Goal: Task Accomplishment & Management: Complete application form

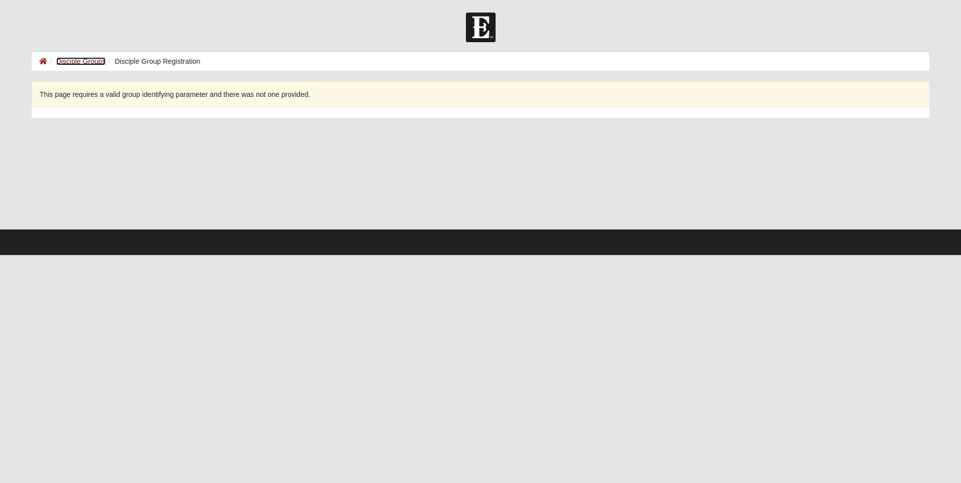
click at [97, 63] on link "Disciple Groups" at bounding box center [81, 61] width 50 height 8
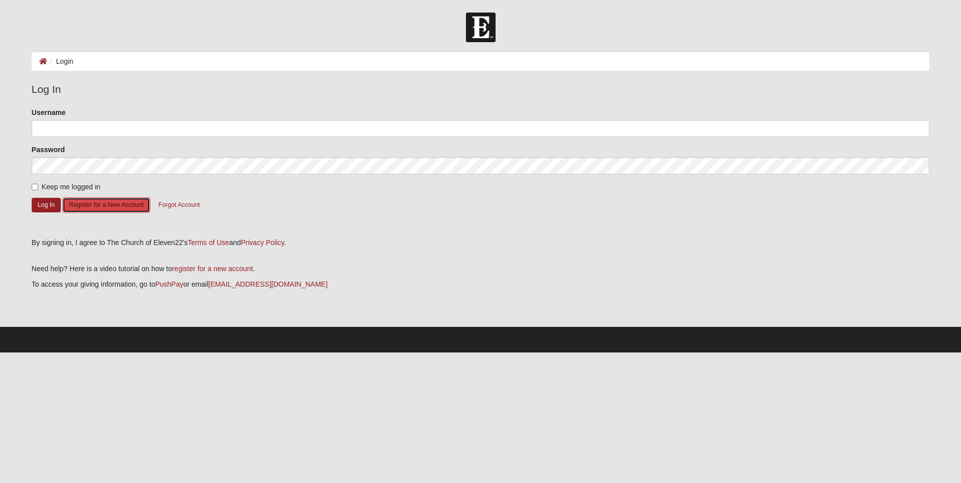
click at [127, 203] on button "Register for a New Account" at bounding box center [105, 205] width 87 height 16
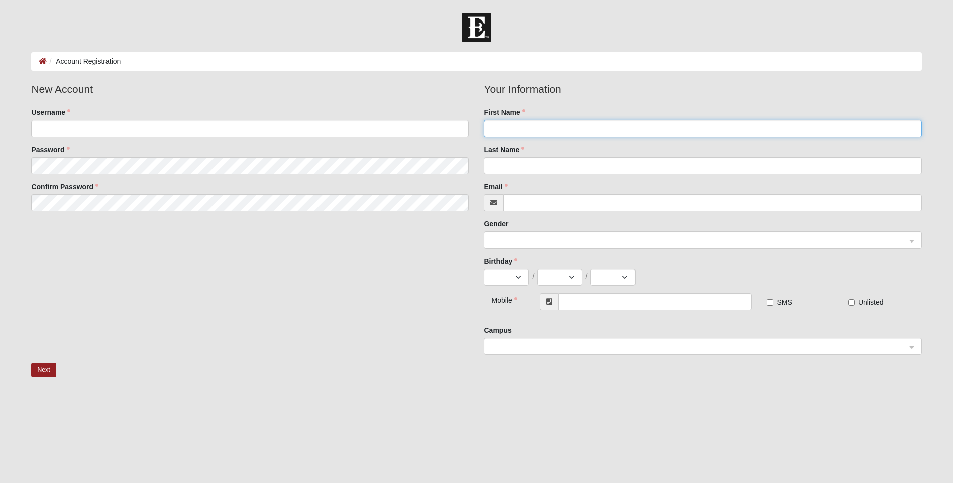
click at [527, 130] on input "First Name" at bounding box center [703, 128] width 438 height 17
type input "Donna"
type input "Ross"
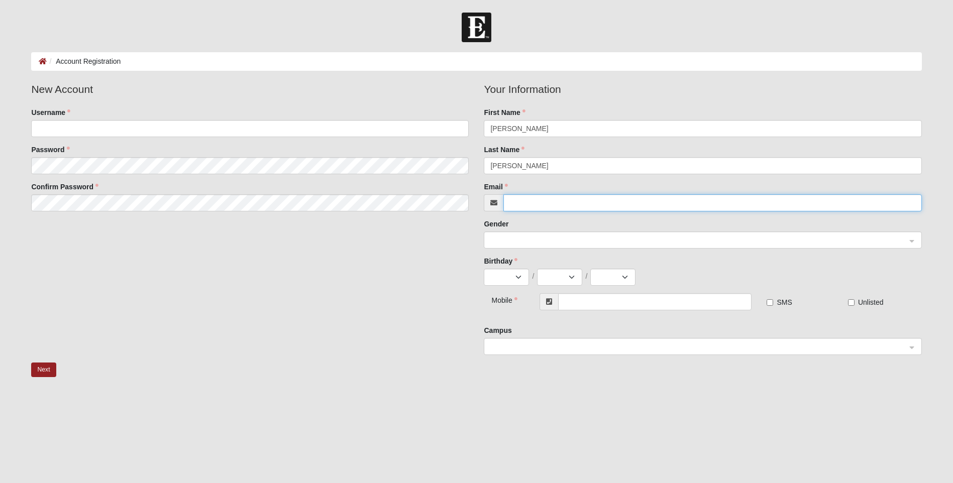
type input "dljaro@hotmail.com"
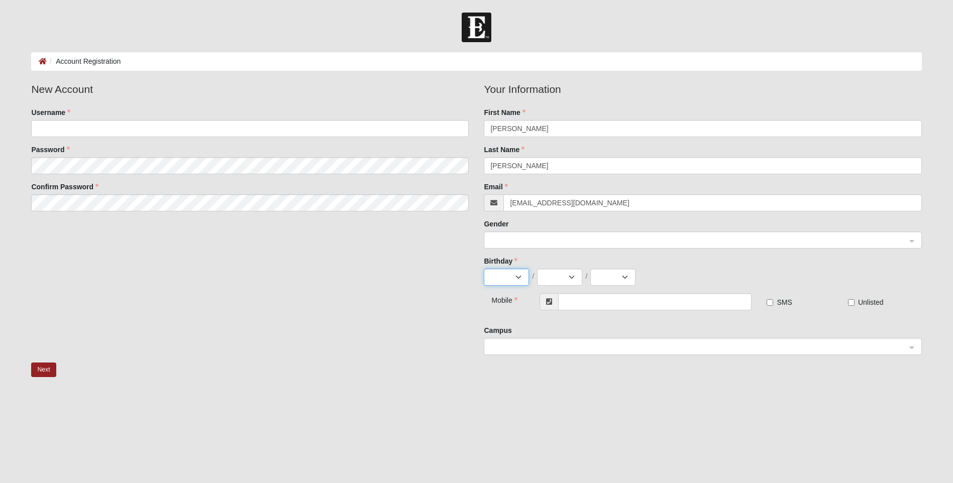
select select "1"
select select "15"
select select "1965"
type input "(813) 850-9145"
click at [537, 234] on div at bounding box center [702, 240] width 437 height 17
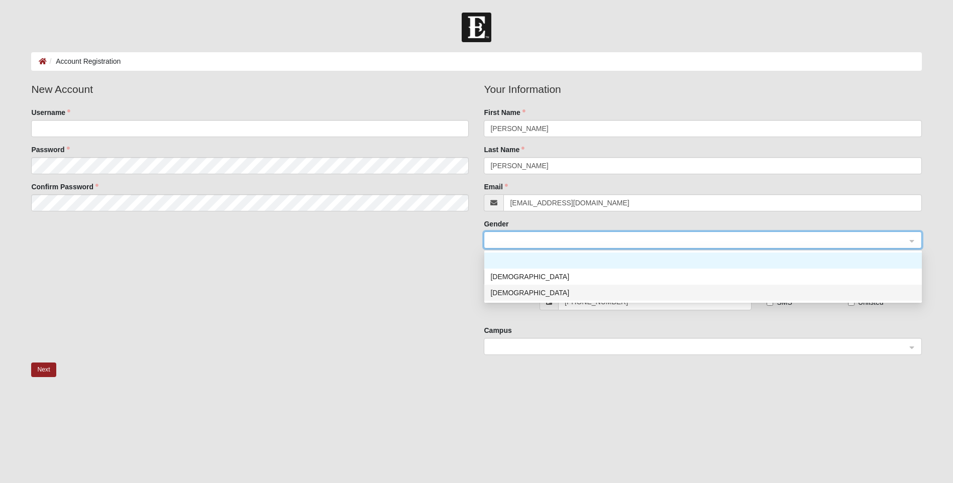
drag, startPoint x: 500, startPoint y: 292, endPoint x: 650, endPoint y: 316, distance: 151.5
click at [502, 290] on div "[DEMOGRAPHIC_DATA]" at bounding box center [703, 292] width 426 height 11
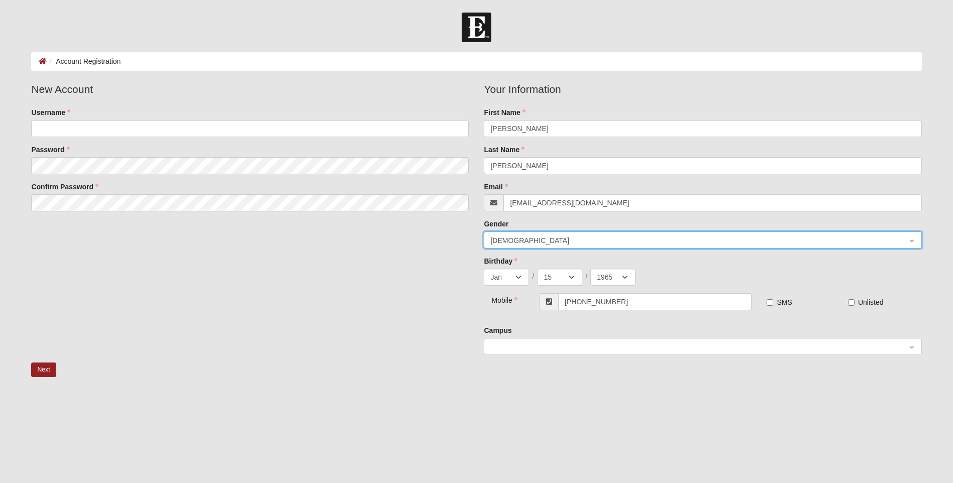
click at [554, 354] on span at bounding box center [699, 347] width 419 height 17
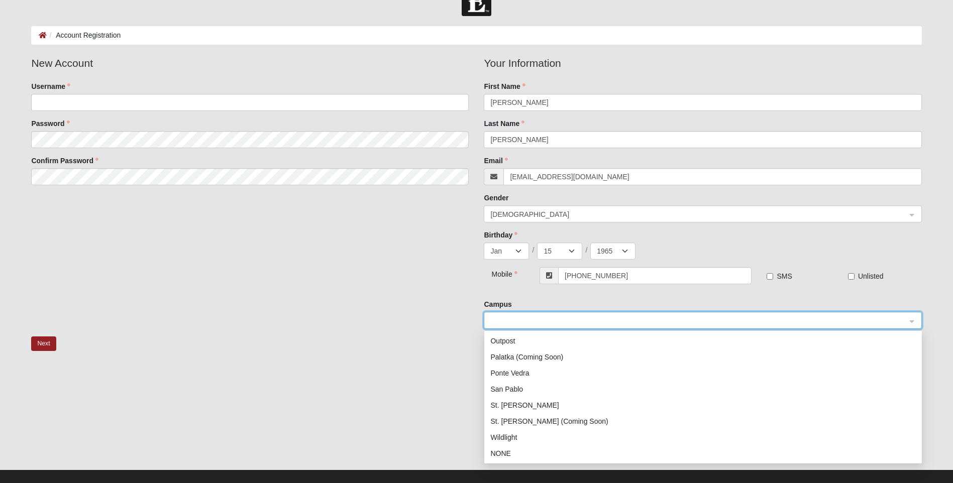
scroll to position [39, 0]
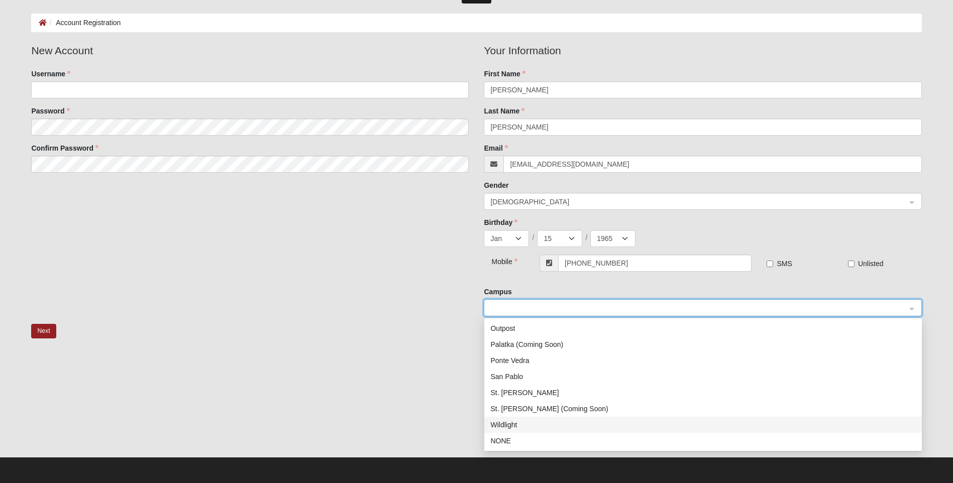
click at [501, 425] on div "Wildlight" at bounding box center [703, 425] width 426 height 11
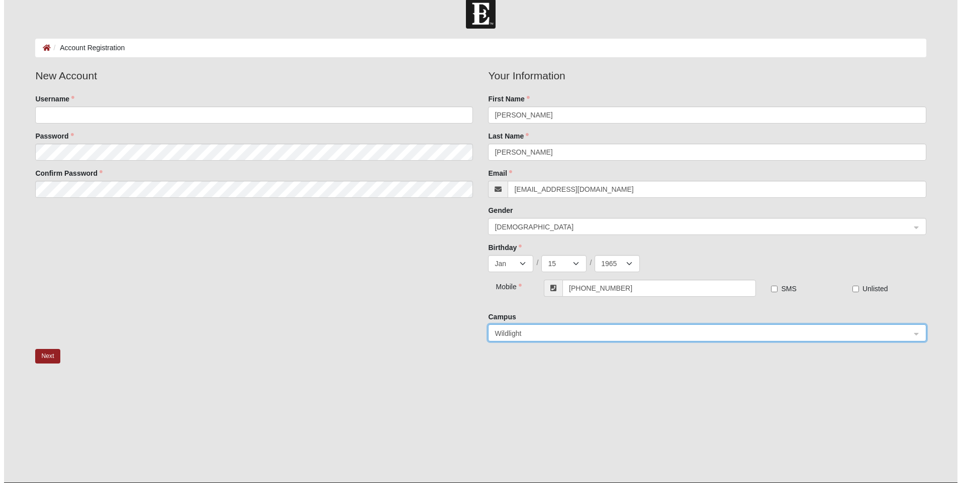
scroll to position [0, 0]
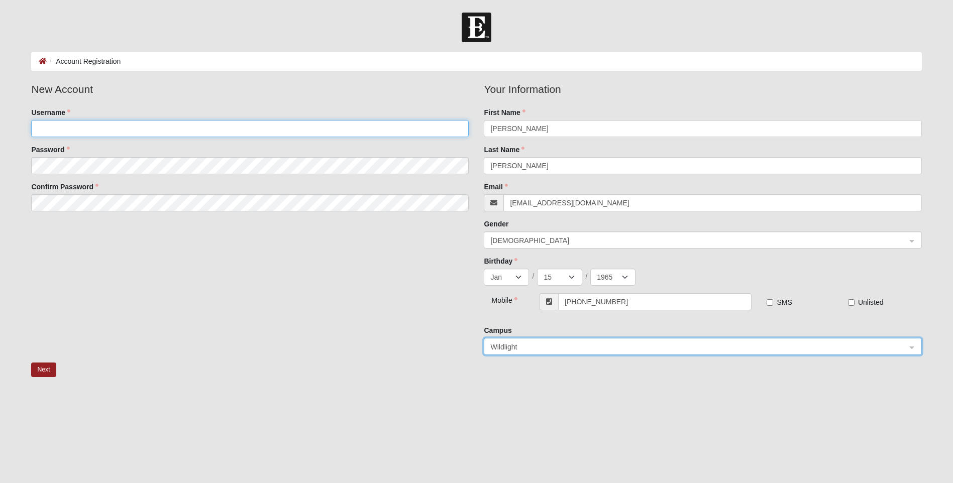
click at [114, 126] on input "Username" at bounding box center [250, 128] width 438 height 17
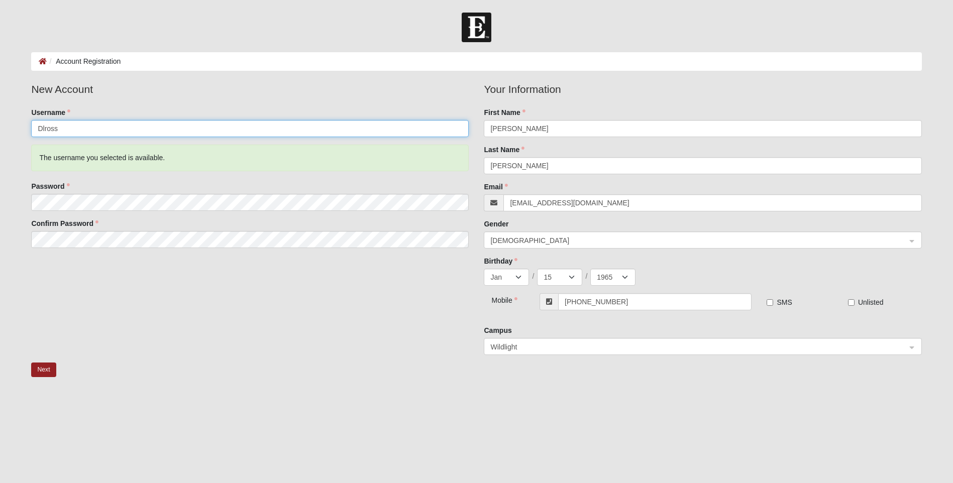
click at [67, 125] on input "Dlross" at bounding box center [250, 128] width 438 height 17
type input "Dlrosstice"
drag, startPoint x: 48, startPoint y: 365, endPoint x: 47, endPoint y: 370, distance: 5.0
click at [48, 367] on button "Next" at bounding box center [43, 370] width 25 height 15
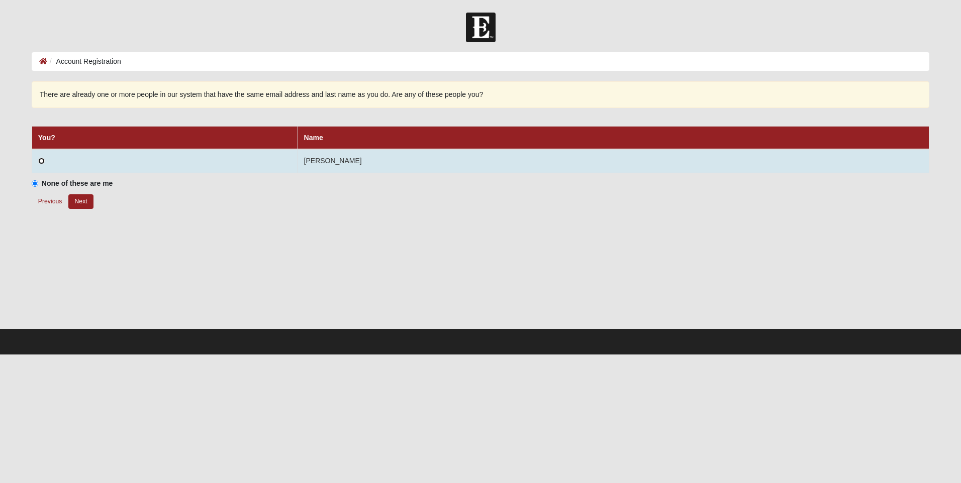
click at [41, 160] on input "radio" at bounding box center [41, 161] width 7 height 7
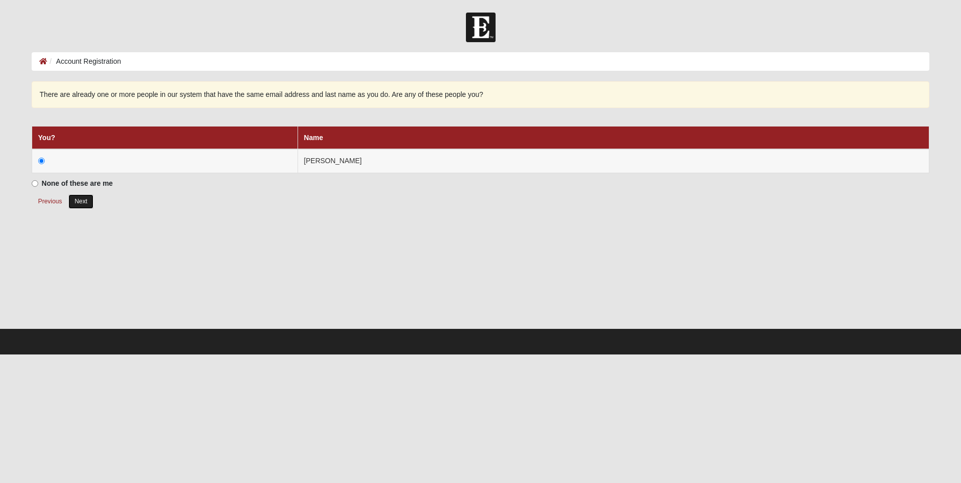
click at [80, 201] on button "Next" at bounding box center [80, 201] width 25 height 15
radio input "true"
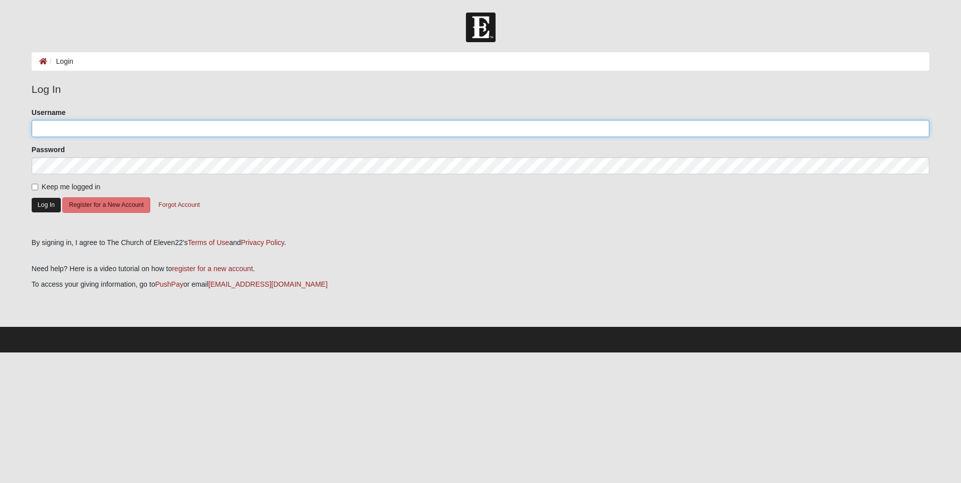
type input "Dlrosstice"
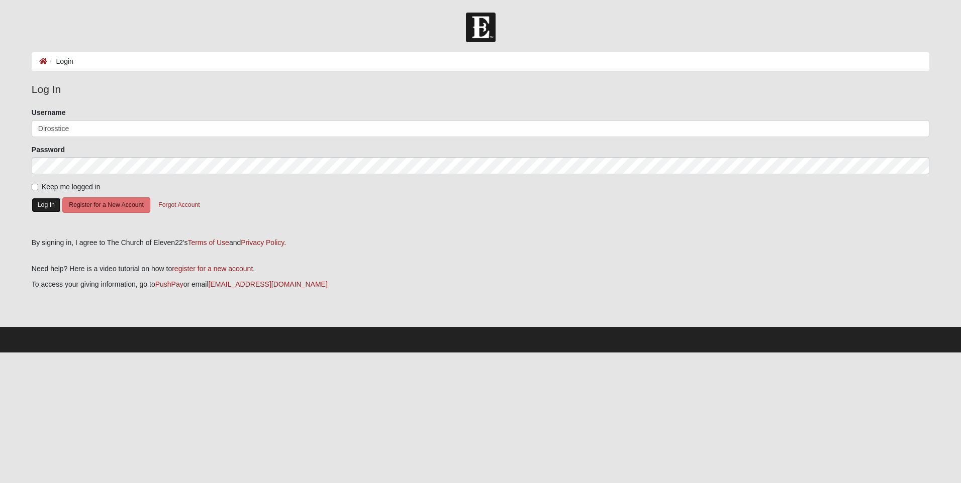
click at [47, 207] on button "Log In" at bounding box center [46, 205] width 29 height 15
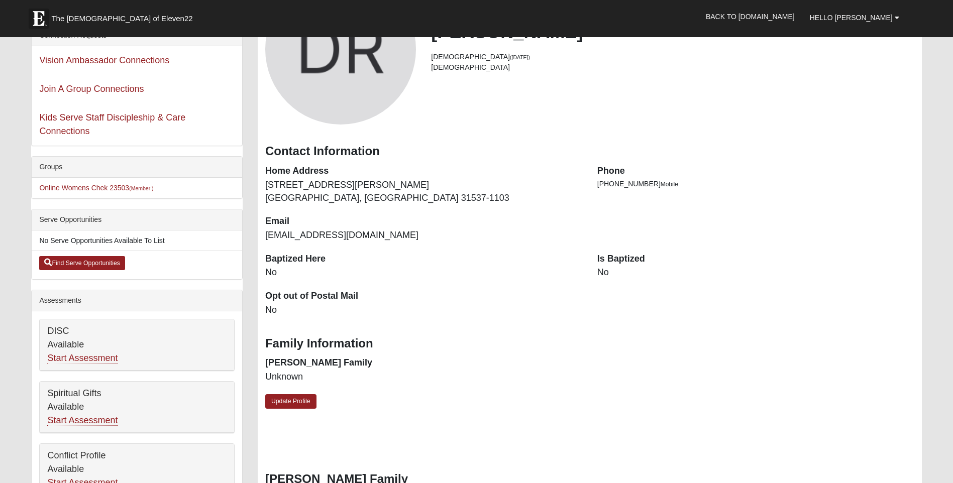
scroll to position [151, 0]
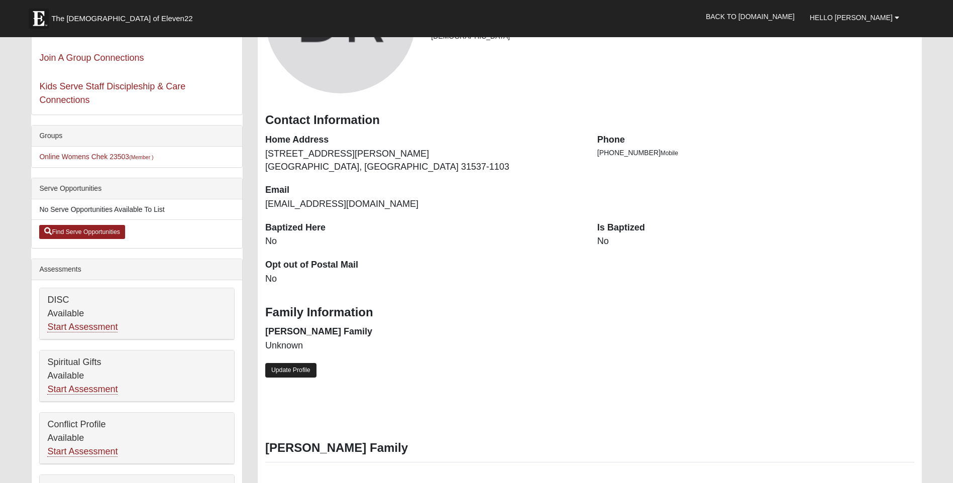
click at [280, 373] on link "Update Profile" at bounding box center [290, 370] width 51 height 15
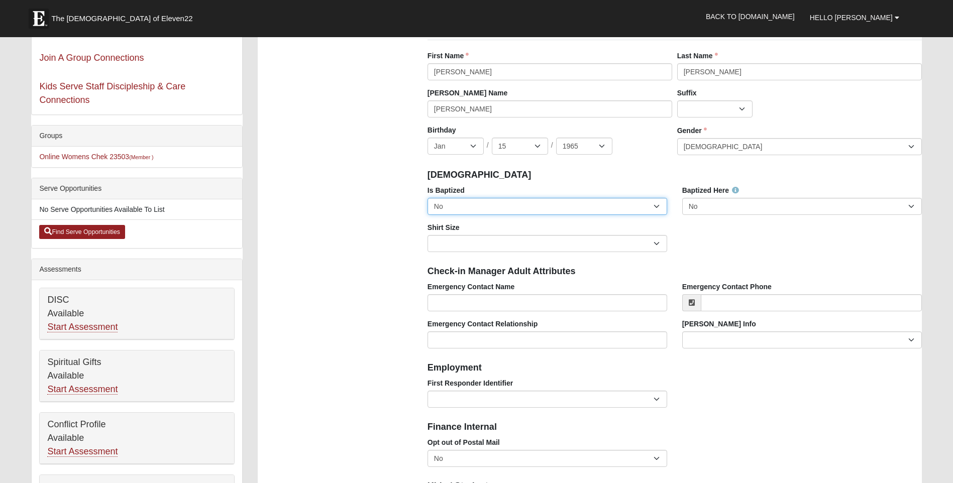
click at [658, 206] on select "No Yes" at bounding box center [548, 206] width 240 height 17
select select "True"
click at [428, 198] on select "No Yes" at bounding box center [548, 206] width 240 height 17
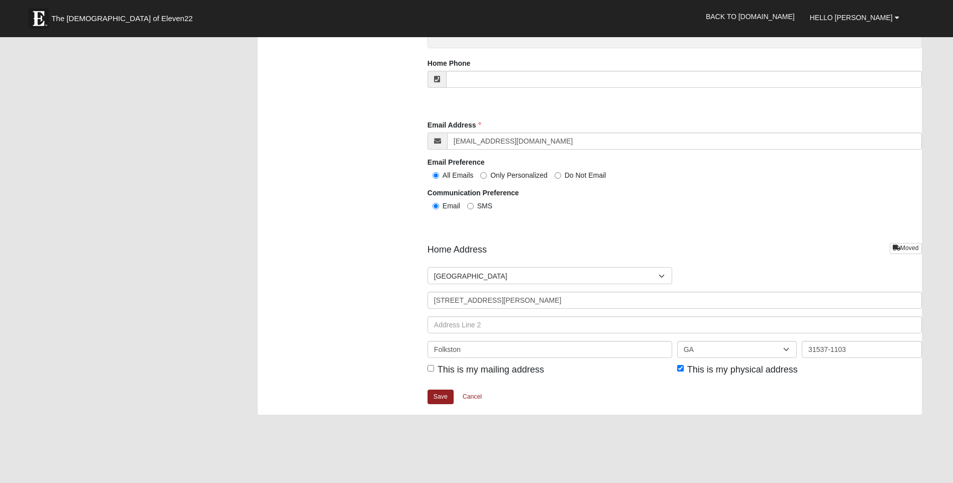
scroll to position [1055, 0]
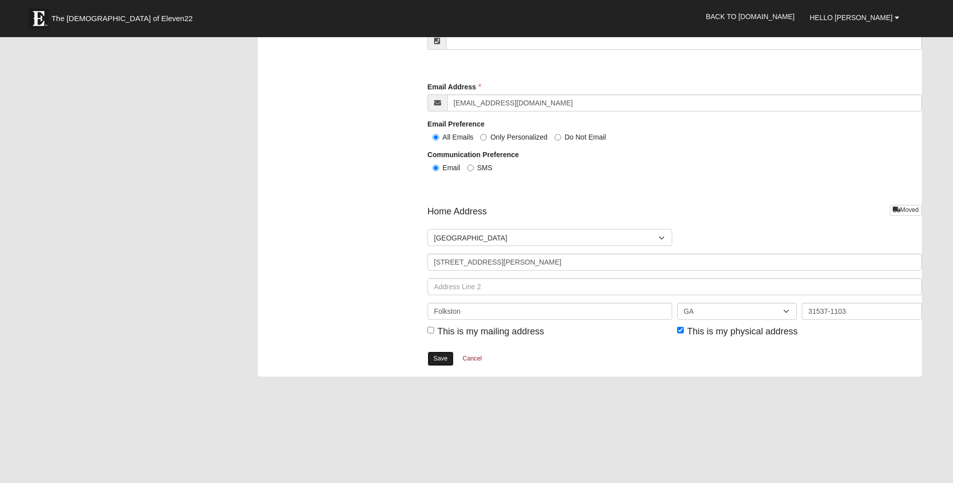
click at [443, 358] on link "Save" at bounding box center [441, 359] width 26 height 15
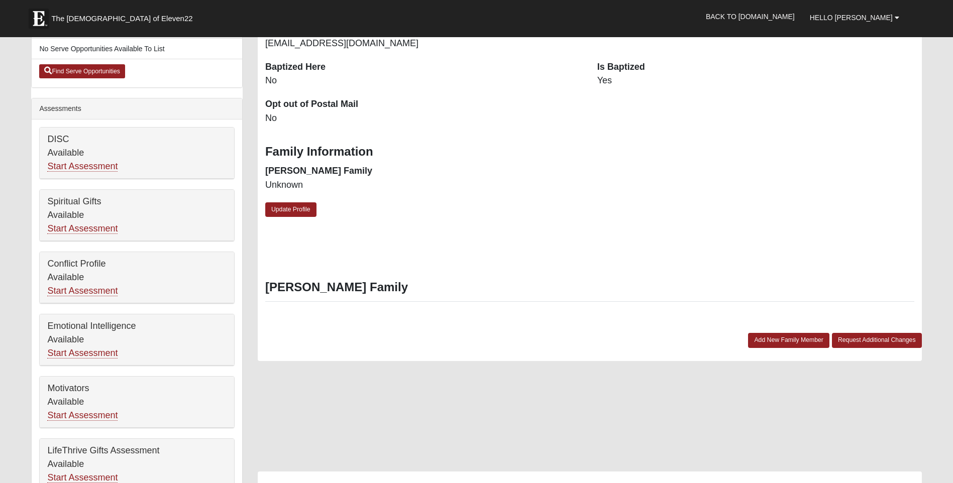
scroll to position [352, 0]
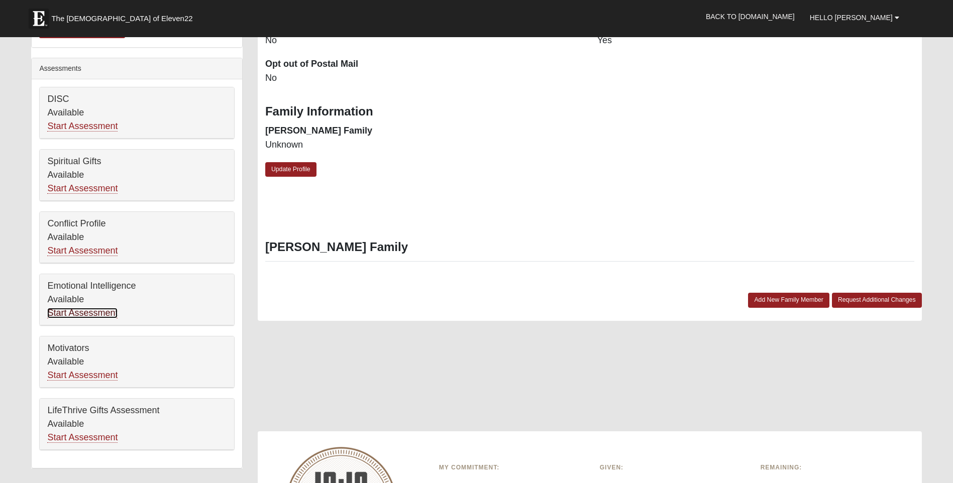
click at [93, 309] on link "Start Assessment" at bounding box center [82, 313] width 70 height 11
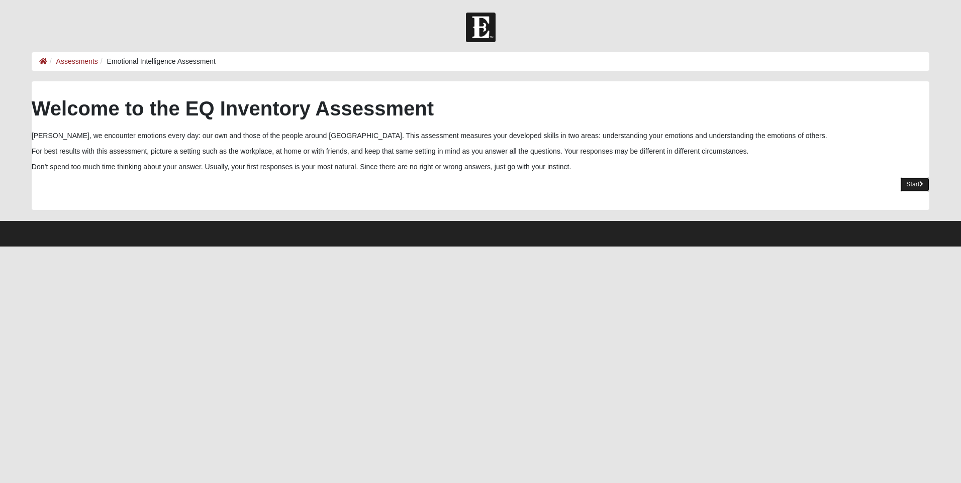
click at [916, 186] on link "Start" at bounding box center [914, 184] width 29 height 15
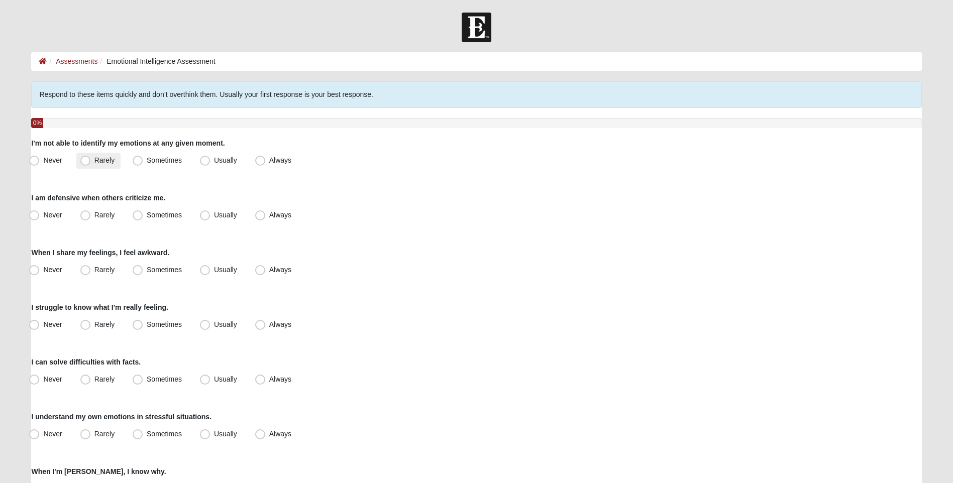
click at [94, 163] on span "Rarely" at bounding box center [104, 160] width 20 height 8
click at [88, 163] on input "Rarely" at bounding box center [87, 160] width 7 height 7
radio input "true"
click at [214, 217] on span "Usually" at bounding box center [225, 215] width 23 height 8
click at [204, 217] on input "Usually" at bounding box center [207, 215] width 7 height 7
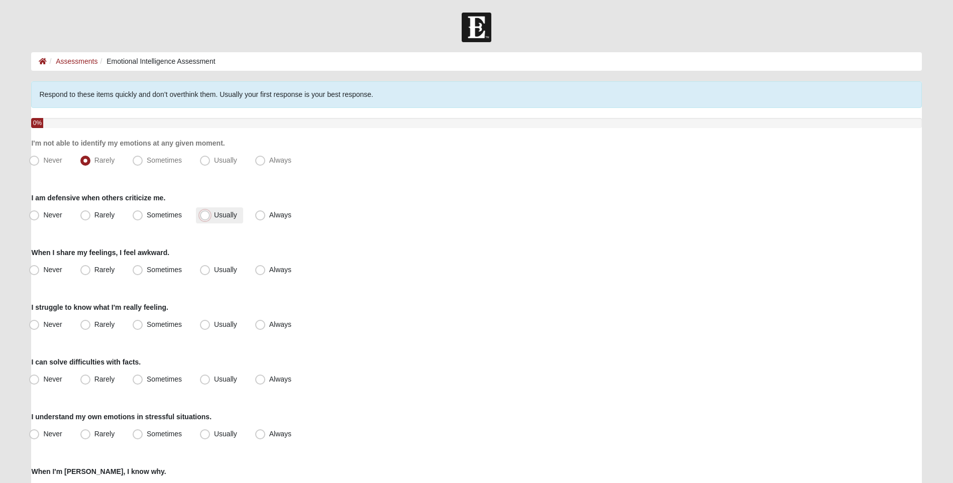
radio input "true"
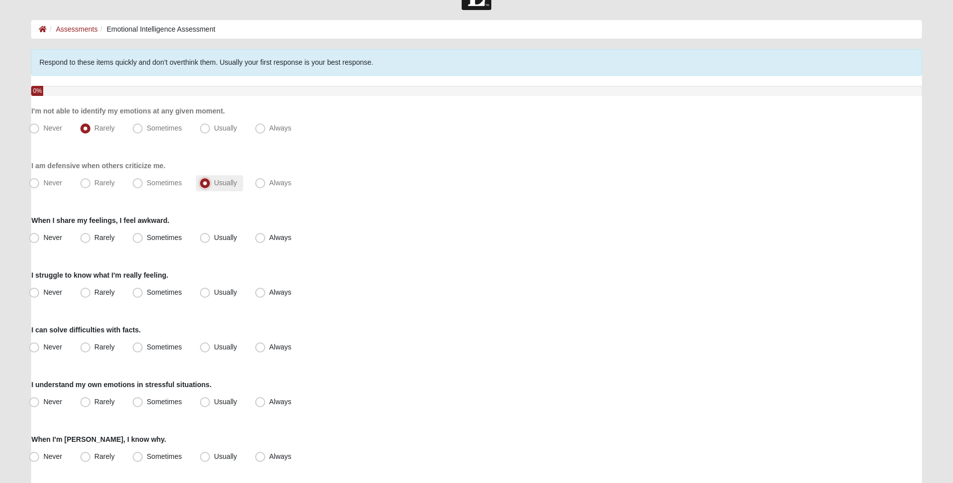
scroll to position [50, 0]
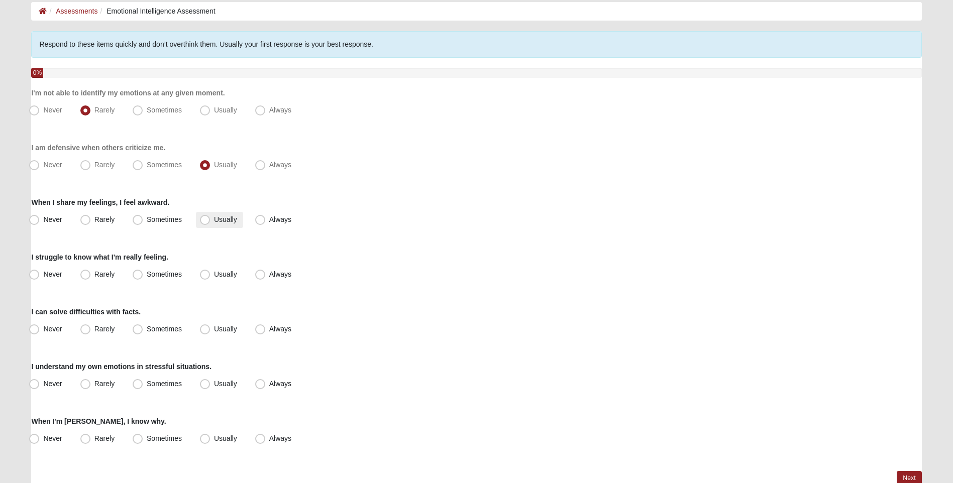
click at [214, 217] on span "Usually" at bounding box center [225, 220] width 23 height 8
click at [204, 217] on input "Usually" at bounding box center [207, 220] width 7 height 7
radio input "true"
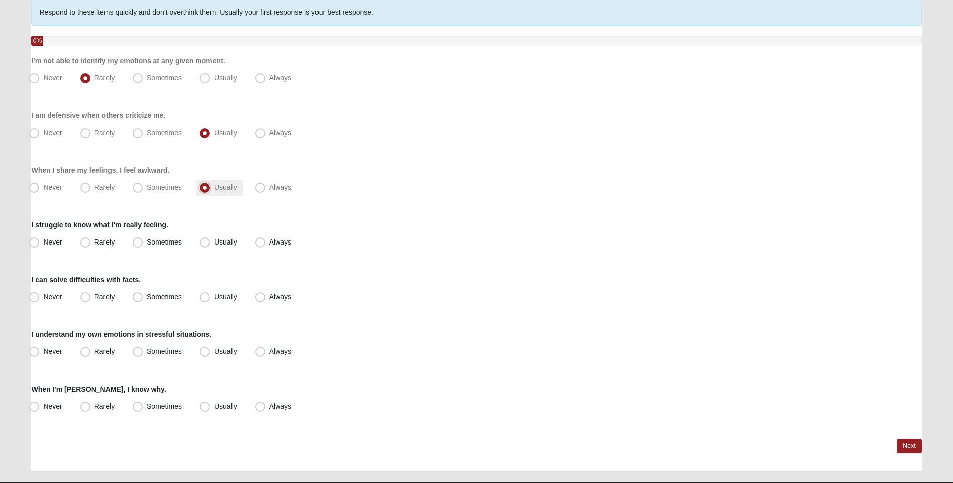
scroll to position [100, 0]
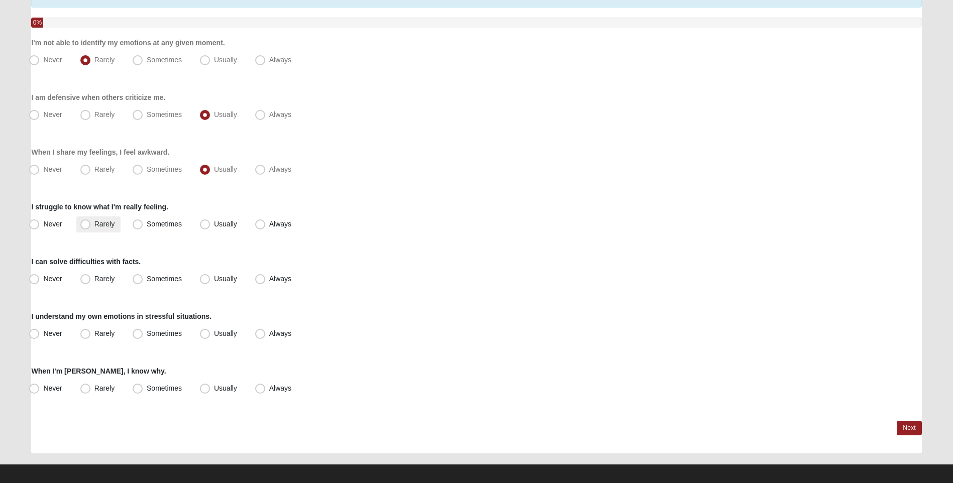
click at [94, 224] on span "Rarely" at bounding box center [104, 224] width 20 height 8
click at [85, 224] on input "Rarely" at bounding box center [87, 224] width 7 height 7
radio input "true"
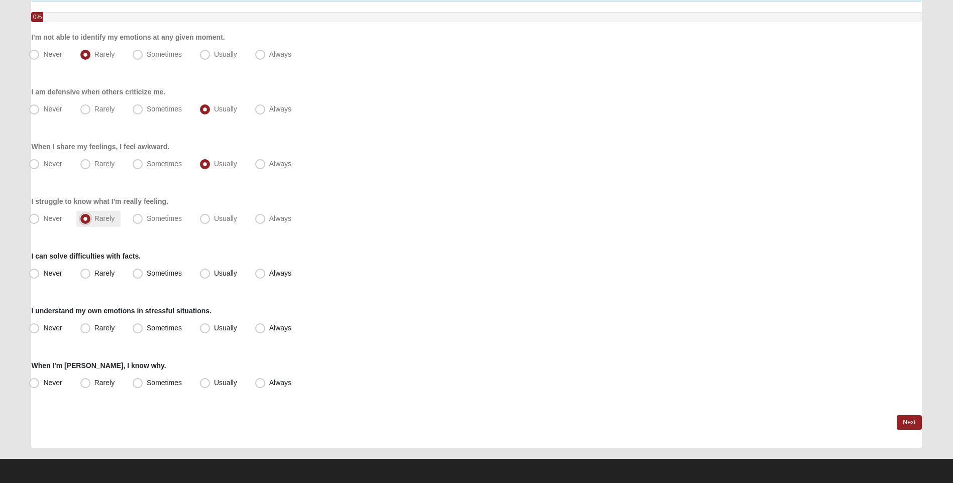
scroll to position [108, 0]
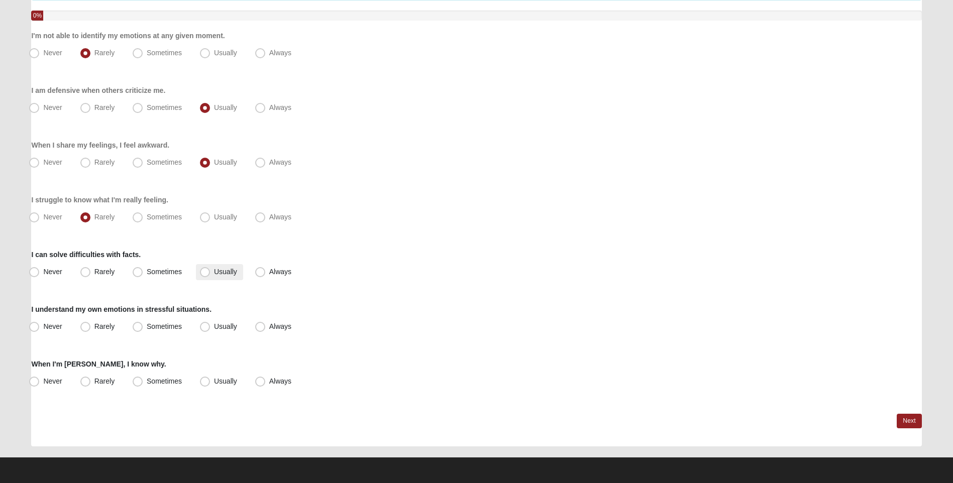
click at [214, 273] on span "Usually" at bounding box center [225, 272] width 23 height 8
click at [208, 273] on input "Usually" at bounding box center [207, 272] width 7 height 7
radio input "true"
click at [214, 326] on span "Usually" at bounding box center [225, 327] width 23 height 8
click at [205, 326] on input "Usually" at bounding box center [207, 327] width 7 height 7
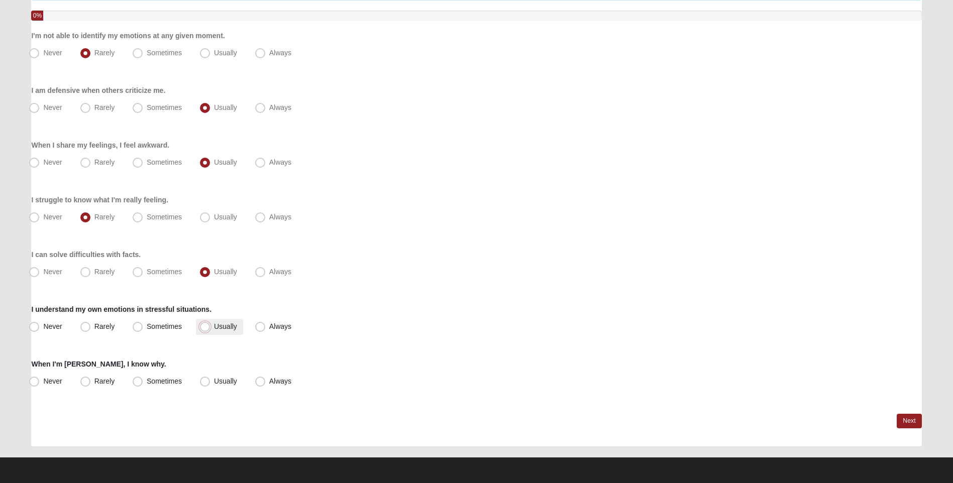
radio input "true"
click at [214, 383] on span "Usually" at bounding box center [225, 381] width 23 height 8
click at [204, 383] on input "Usually" at bounding box center [207, 381] width 7 height 7
radio input "true"
click at [910, 419] on link "Next" at bounding box center [909, 421] width 25 height 15
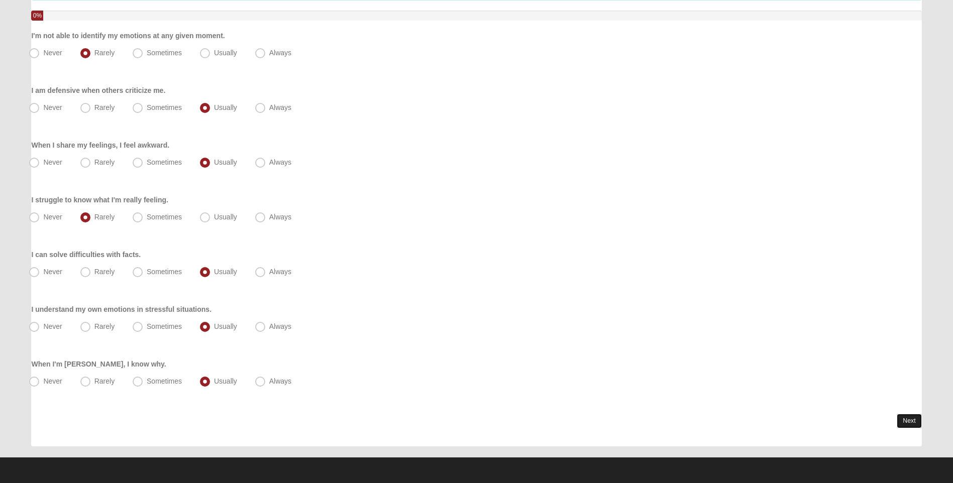
scroll to position [0, 0]
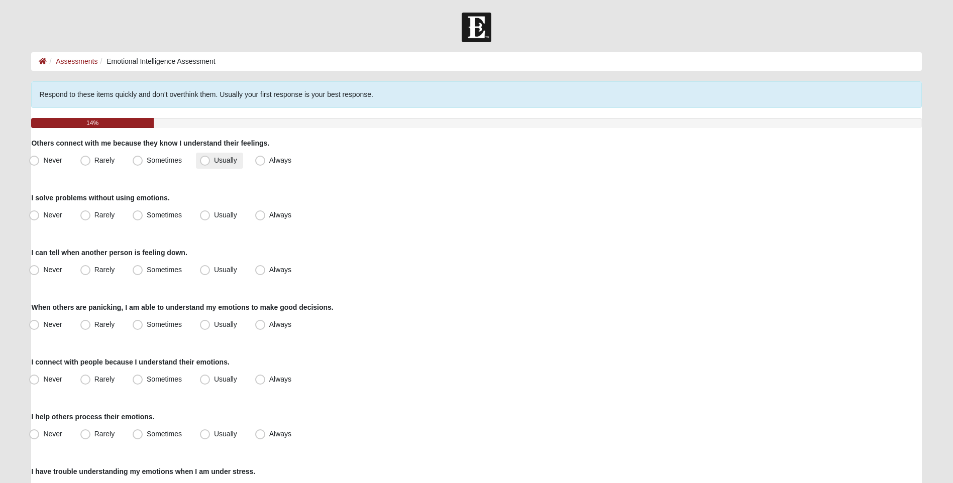
click at [214, 162] on span "Usually" at bounding box center [225, 160] width 23 height 8
click at [204, 162] on input "Usually" at bounding box center [207, 160] width 7 height 7
radio input "true"
click at [214, 217] on span "Usually" at bounding box center [225, 215] width 23 height 8
click at [204, 217] on input "Usually" at bounding box center [207, 215] width 7 height 7
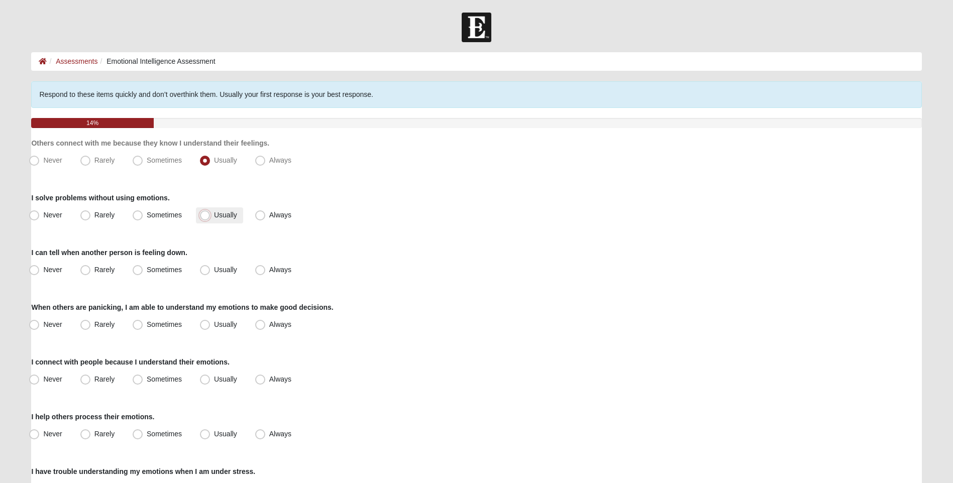
radio input "true"
click at [214, 272] on span "Usually" at bounding box center [225, 270] width 23 height 8
click at [205, 272] on input "Usually" at bounding box center [207, 270] width 7 height 7
radio input "true"
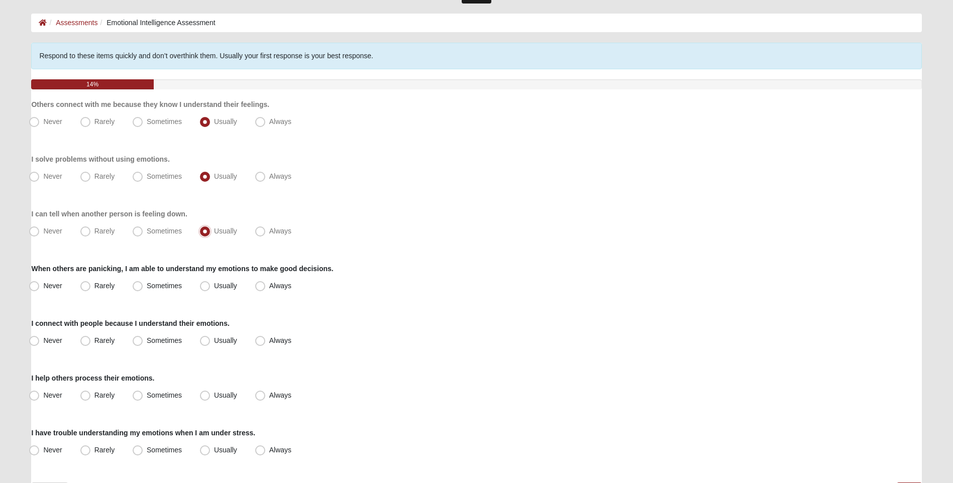
scroll to position [50, 0]
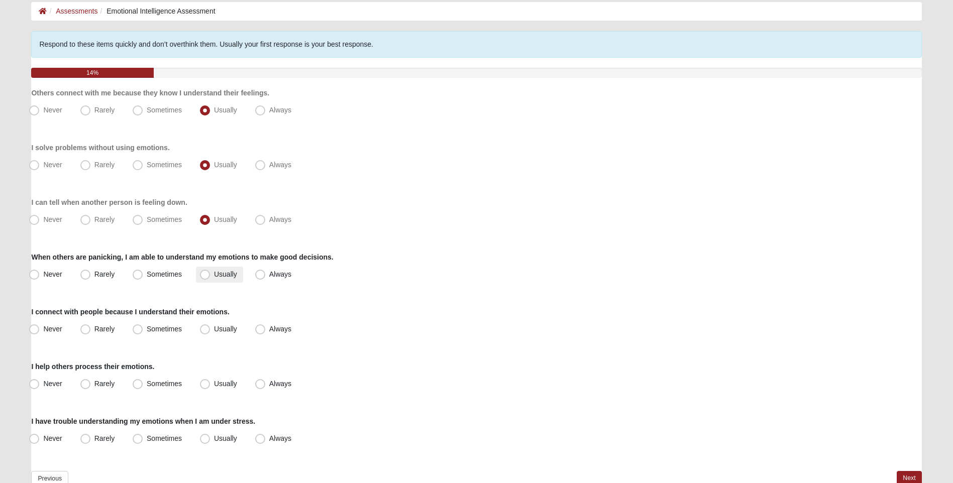
click at [214, 274] on span "Usually" at bounding box center [225, 274] width 23 height 8
click at [208, 274] on input "Usually" at bounding box center [207, 274] width 7 height 7
radio input "true"
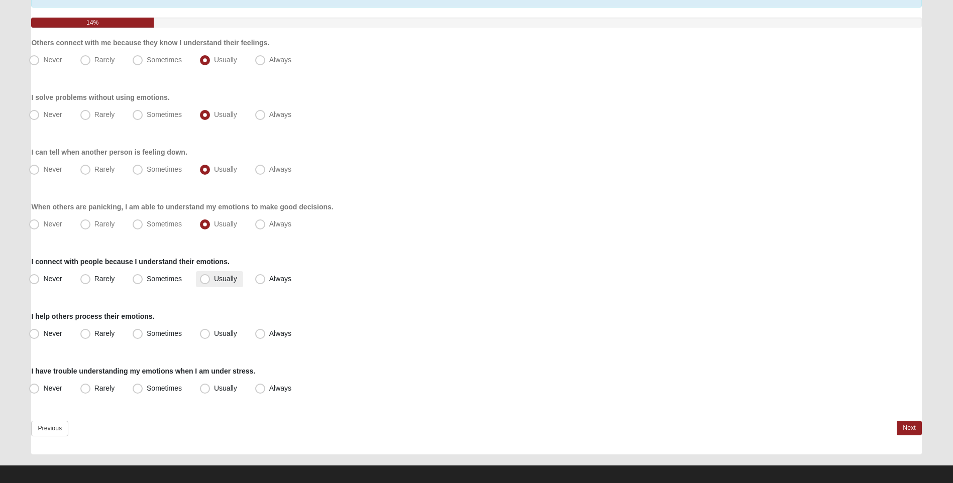
click at [214, 283] on span "Usually" at bounding box center [225, 279] width 23 height 8
click at [206, 282] on input "Usually" at bounding box center [207, 279] width 7 height 7
radio input "true"
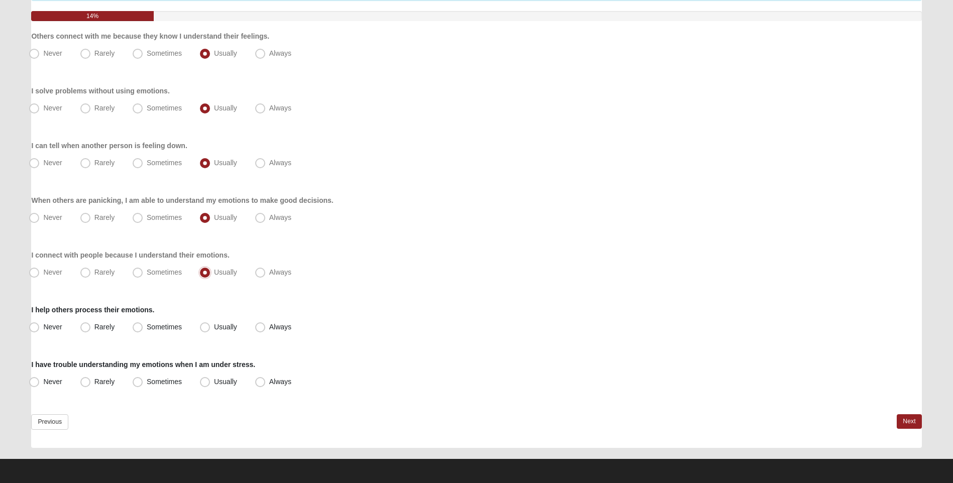
scroll to position [109, 0]
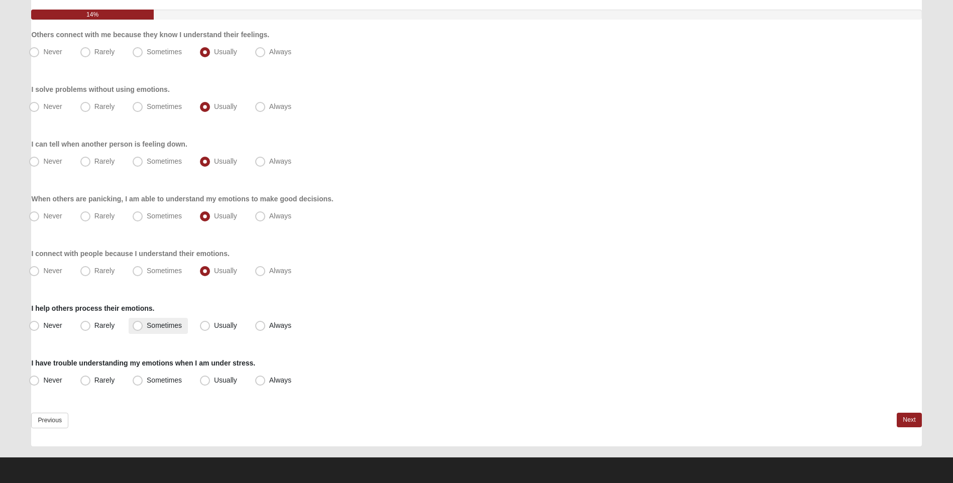
click at [147, 325] on span "Sometimes" at bounding box center [164, 326] width 35 height 8
click at [137, 325] on input "Sometimes" at bounding box center [140, 326] width 7 height 7
radio input "true"
click at [147, 380] on span "Sometimes" at bounding box center [164, 380] width 35 height 8
click at [137, 380] on input "Sometimes" at bounding box center [140, 380] width 7 height 7
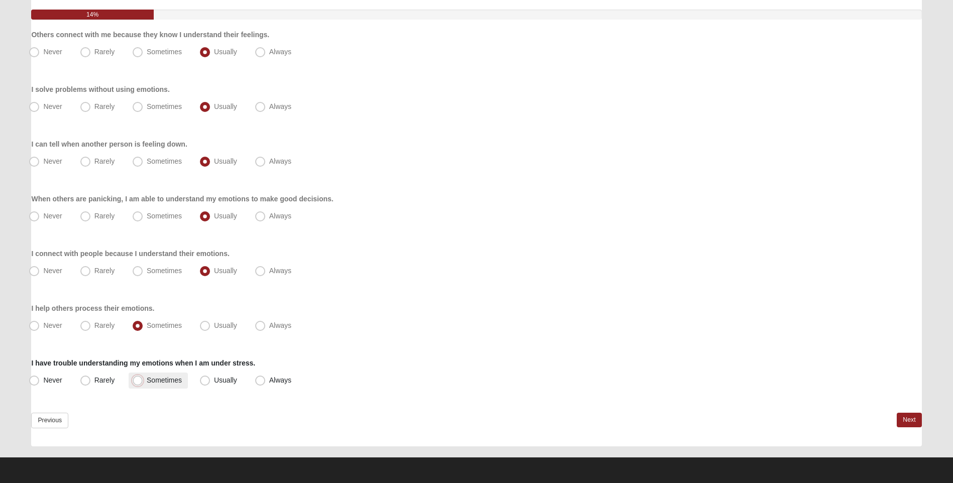
radio input "true"
click at [912, 416] on link "Next" at bounding box center [909, 420] width 25 height 15
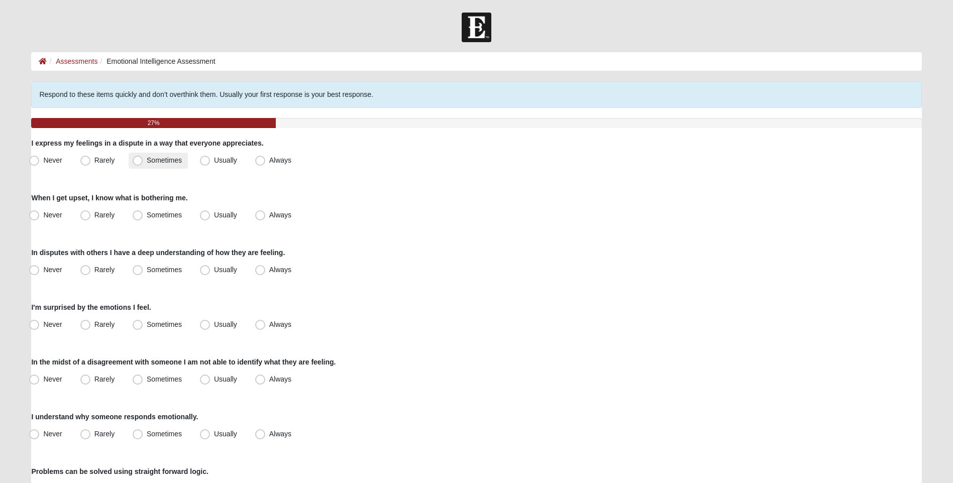
click at [147, 159] on span "Sometimes" at bounding box center [164, 160] width 35 height 8
click at [137, 159] on input "Sometimes" at bounding box center [140, 160] width 7 height 7
radio input "true"
click at [214, 216] on span "Usually" at bounding box center [225, 215] width 23 height 8
click at [206, 216] on input "Usually" at bounding box center [207, 215] width 7 height 7
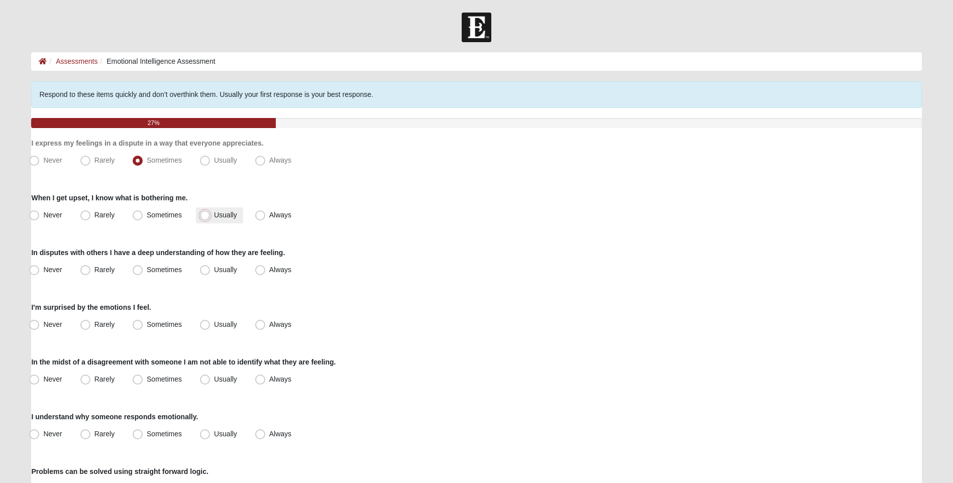
radio input "true"
click at [147, 271] on span "Sometimes" at bounding box center [164, 270] width 35 height 8
click at [138, 271] on input "Sometimes" at bounding box center [140, 270] width 7 height 7
radio input "true"
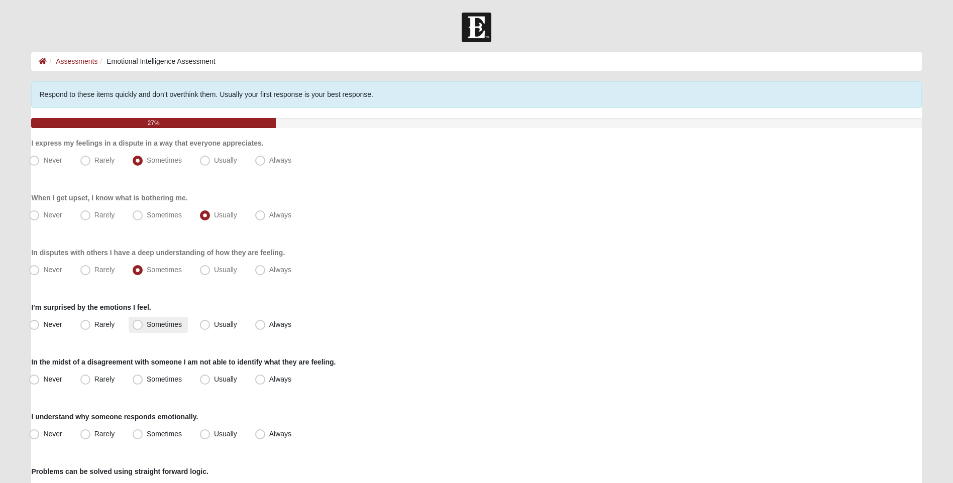
click at [147, 322] on span "Sometimes" at bounding box center [164, 325] width 35 height 8
click at [137, 322] on input "Sometimes" at bounding box center [140, 325] width 7 height 7
radio input "true"
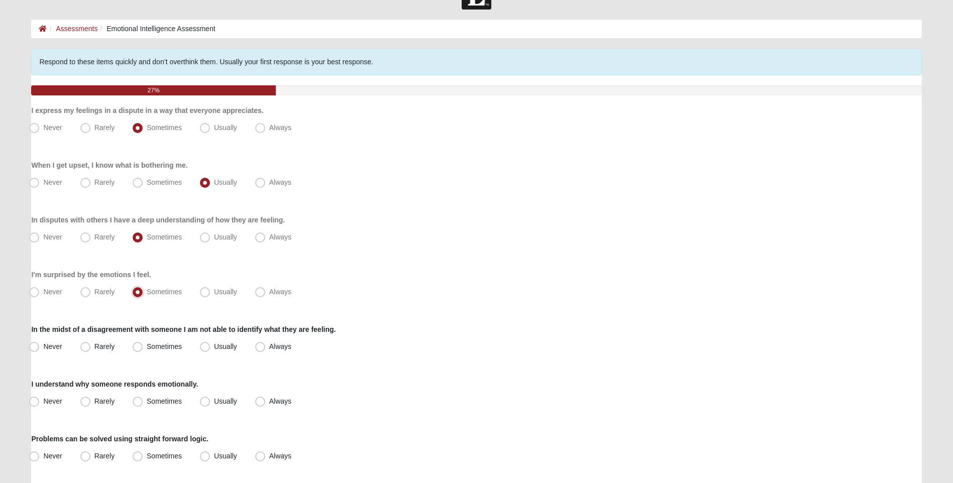
scroll to position [50, 0]
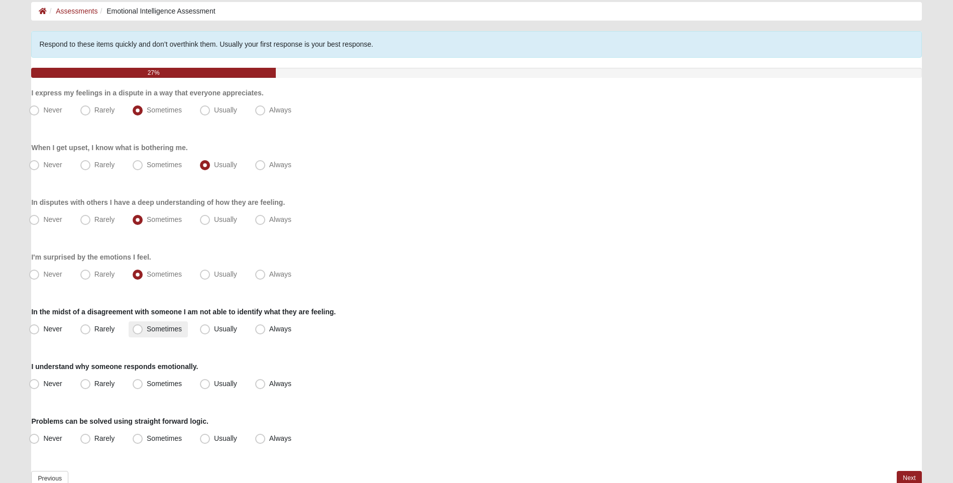
click at [147, 329] on span "Sometimes" at bounding box center [164, 329] width 35 height 8
click at [137, 329] on input "Sometimes" at bounding box center [140, 329] width 7 height 7
radio input "true"
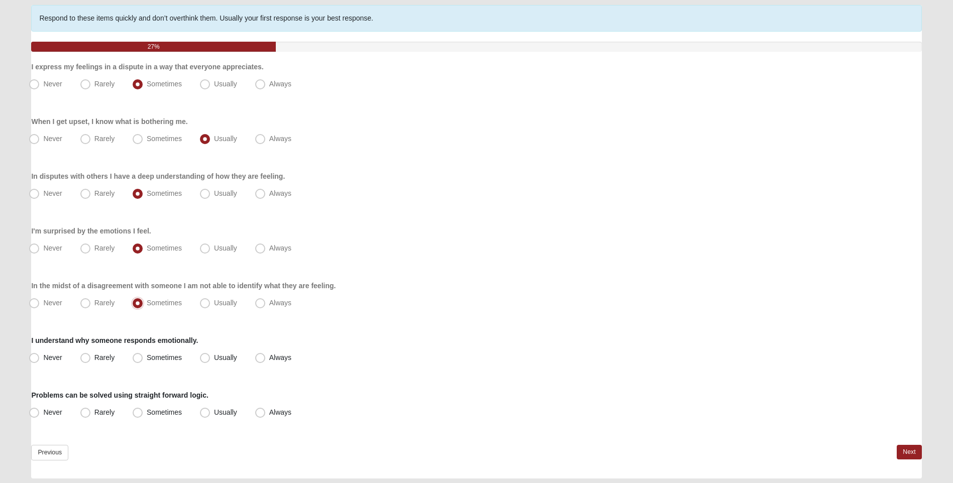
scroll to position [109, 0]
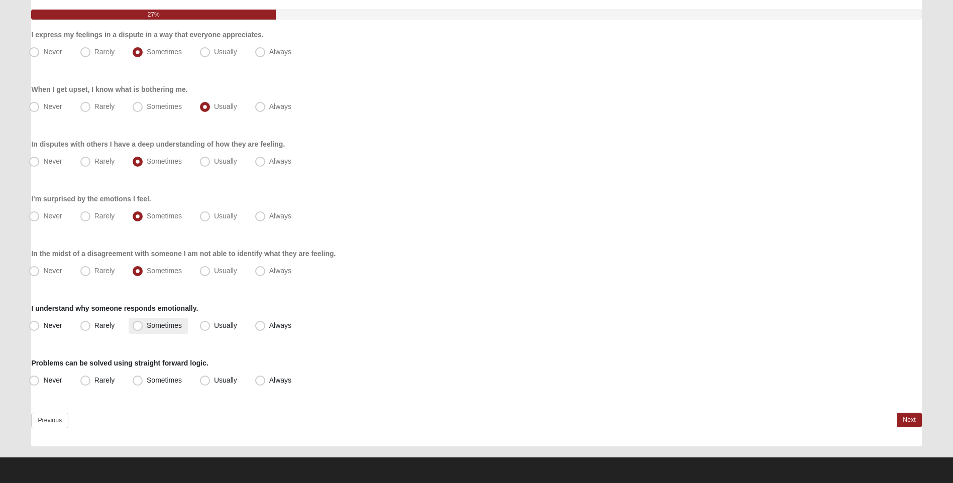
click at [147, 330] on span "Sometimes" at bounding box center [164, 326] width 35 height 8
click at [139, 329] on input "Sometimes" at bounding box center [140, 326] width 7 height 7
radio input "true"
click at [214, 381] on span "Usually" at bounding box center [225, 380] width 23 height 8
click at [205, 381] on input "Usually" at bounding box center [207, 380] width 7 height 7
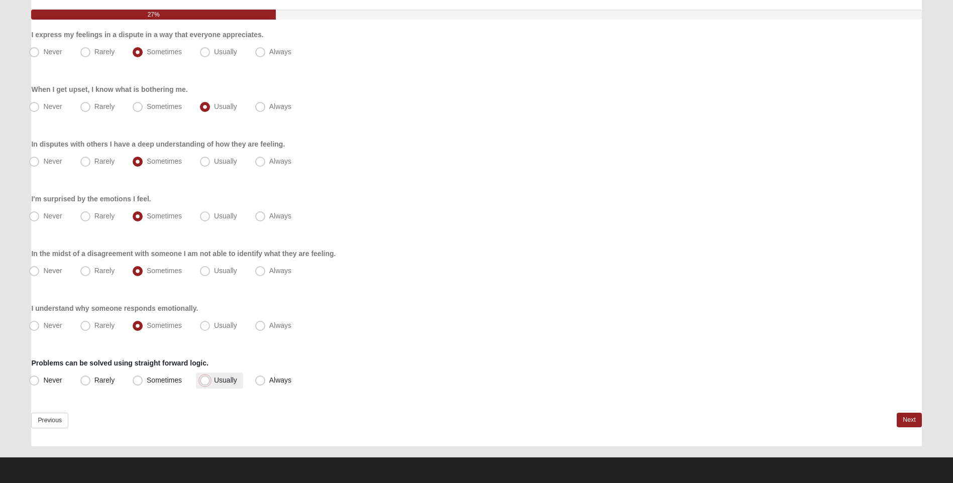
radio input "true"
click at [911, 419] on link "Next" at bounding box center [909, 420] width 25 height 15
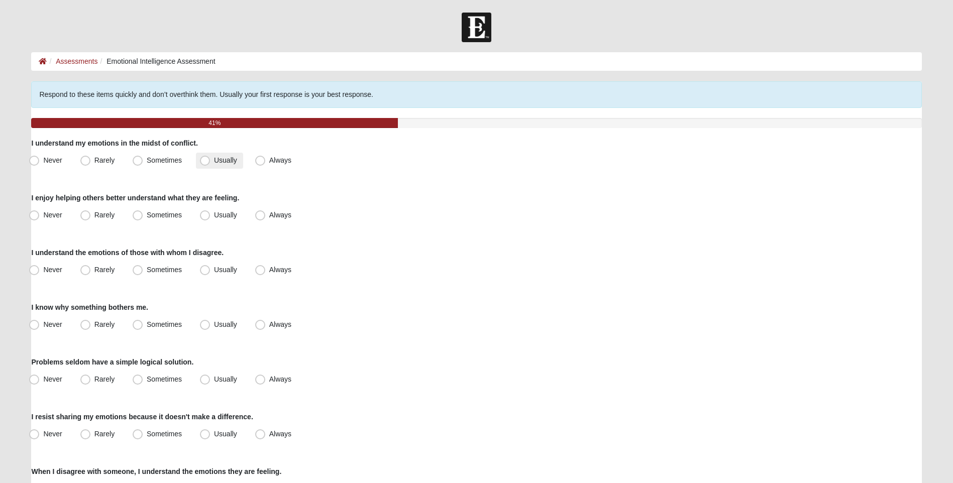
click at [214, 162] on span "Usually" at bounding box center [225, 160] width 23 height 8
click at [206, 162] on input "Usually" at bounding box center [207, 160] width 7 height 7
radio input "true"
click at [147, 215] on span "Sometimes" at bounding box center [164, 215] width 35 height 8
click at [137, 215] on input "Sometimes" at bounding box center [140, 215] width 7 height 7
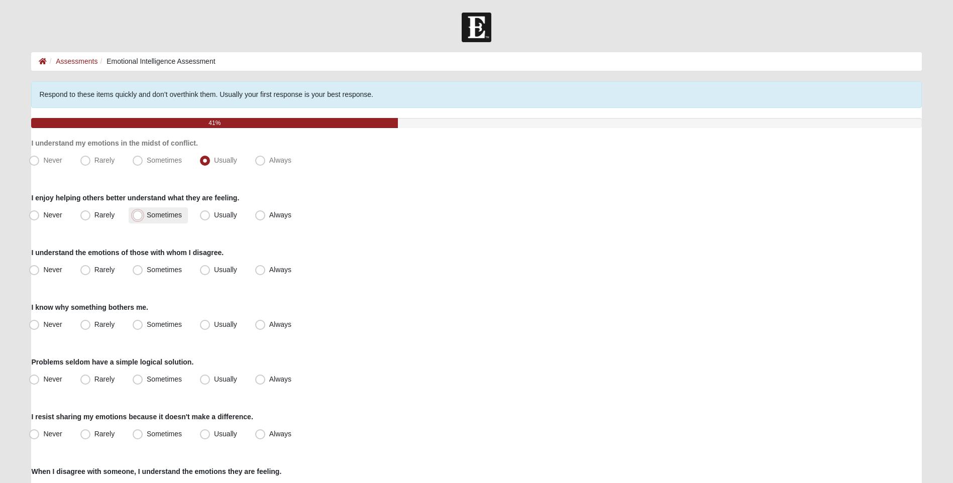
radio input "true"
click at [147, 272] on span "Sometimes" at bounding box center [164, 270] width 35 height 8
click at [137, 272] on input "Sometimes" at bounding box center [140, 270] width 7 height 7
radio input "true"
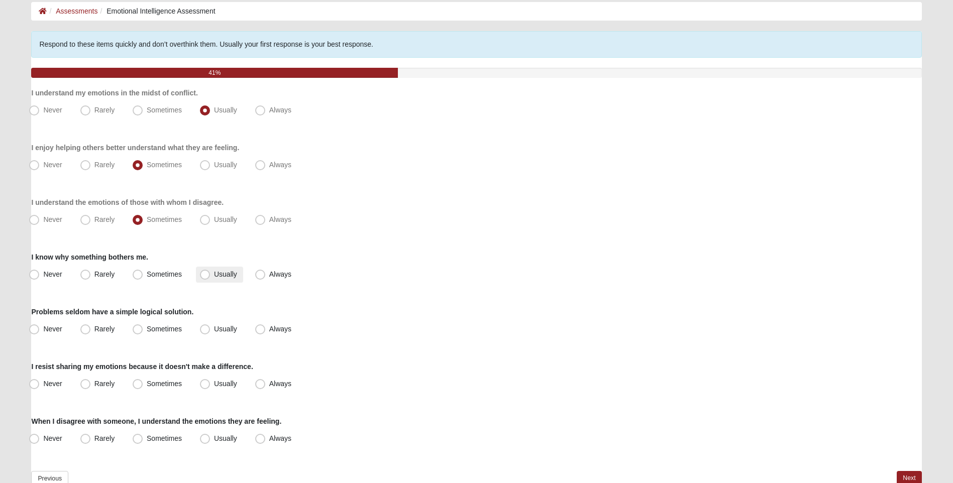
click at [214, 277] on span "Usually" at bounding box center [225, 274] width 23 height 8
click at [204, 277] on input "Usually" at bounding box center [207, 274] width 7 height 7
radio input "true"
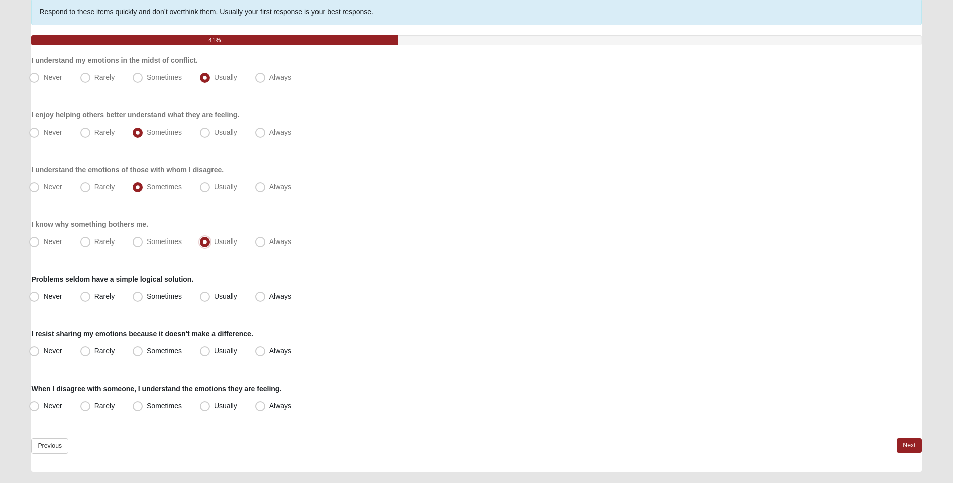
scroll to position [100, 0]
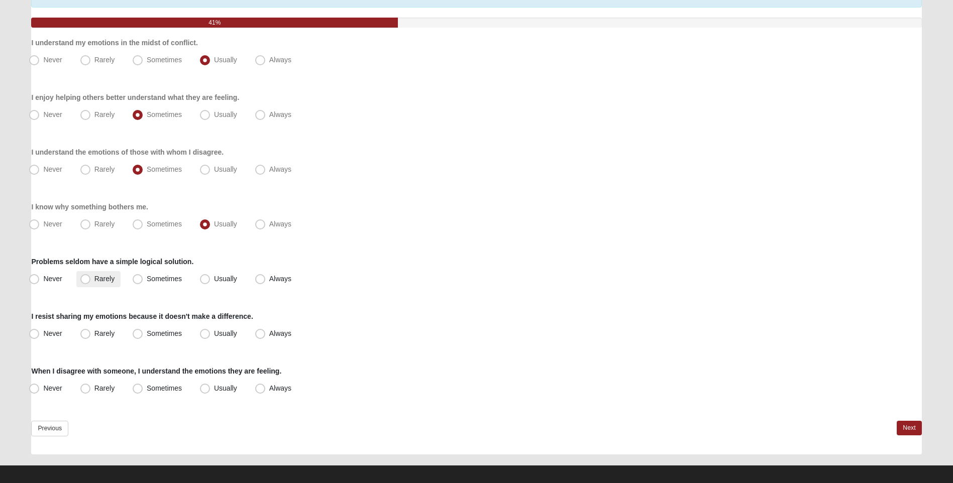
click at [94, 279] on span "Rarely" at bounding box center [104, 279] width 20 height 8
click at [87, 279] on input "Rarely" at bounding box center [87, 279] width 7 height 7
radio input "true"
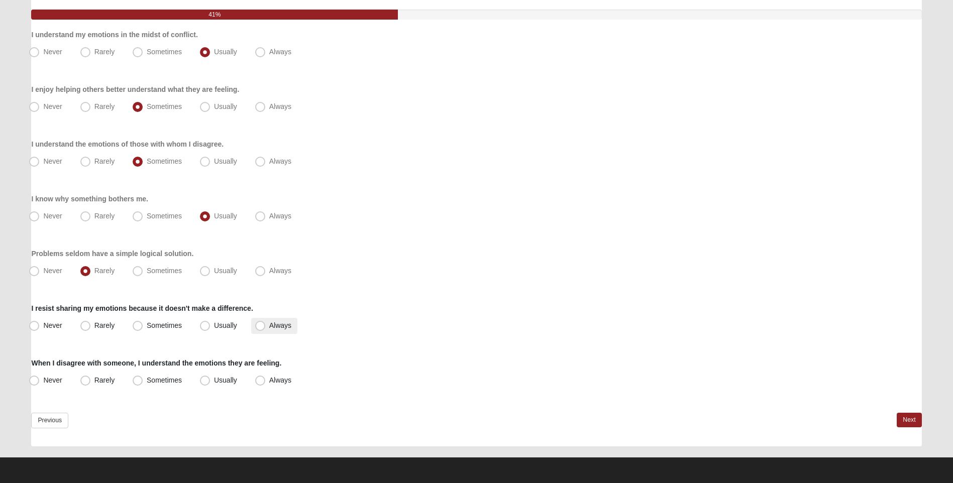
drag, startPoint x: 140, startPoint y: 327, endPoint x: 285, endPoint y: 325, distance: 145.7
click at [147, 328] on span "Sometimes" at bounding box center [164, 326] width 35 height 8
click at [140, 328] on input "Sometimes" at bounding box center [140, 326] width 7 height 7
radio input "true"
click at [147, 383] on span "Sometimes" at bounding box center [164, 380] width 35 height 8
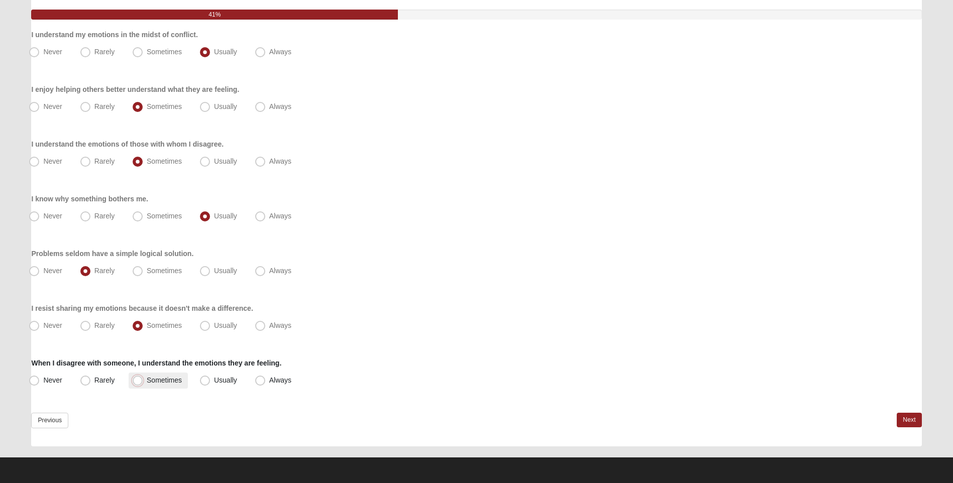
click at [137, 383] on input "Sometimes" at bounding box center [140, 380] width 7 height 7
radio input "true"
click at [910, 419] on link "Next" at bounding box center [909, 420] width 25 height 15
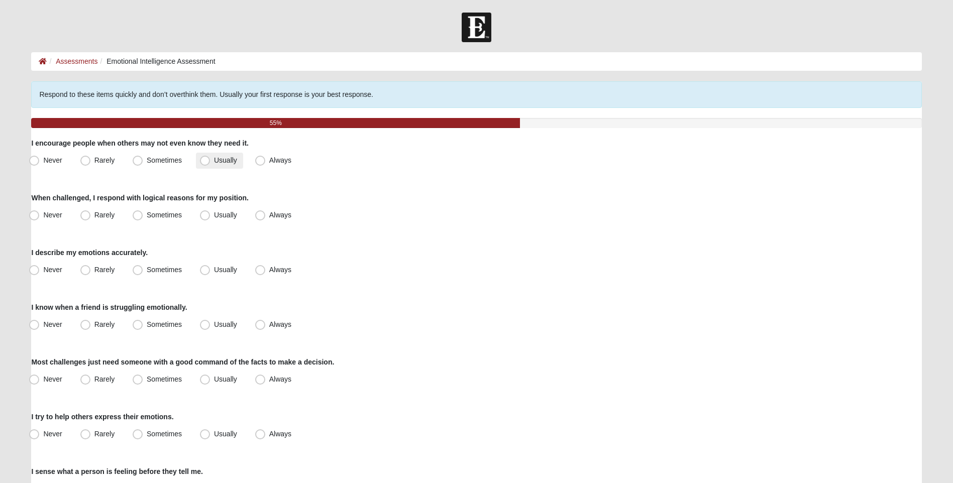
click at [214, 162] on span "Usually" at bounding box center [225, 160] width 23 height 8
click at [205, 162] on input "Usually" at bounding box center [207, 160] width 7 height 7
radio input "true"
click at [214, 215] on span "Usually" at bounding box center [225, 215] width 23 height 8
click at [205, 215] on input "Usually" at bounding box center [207, 215] width 7 height 7
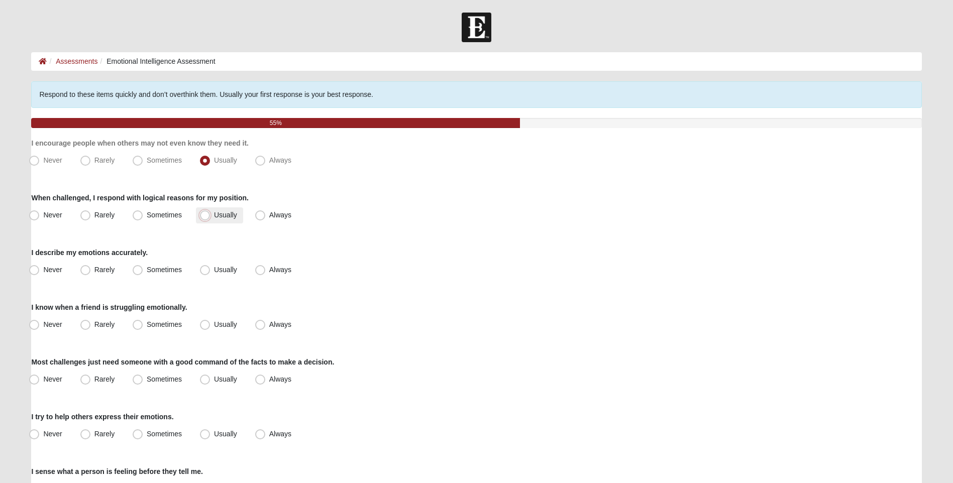
radio input "true"
click at [147, 271] on span "Sometimes" at bounding box center [164, 270] width 35 height 8
click at [138, 271] on input "Sometimes" at bounding box center [140, 270] width 7 height 7
radio input "true"
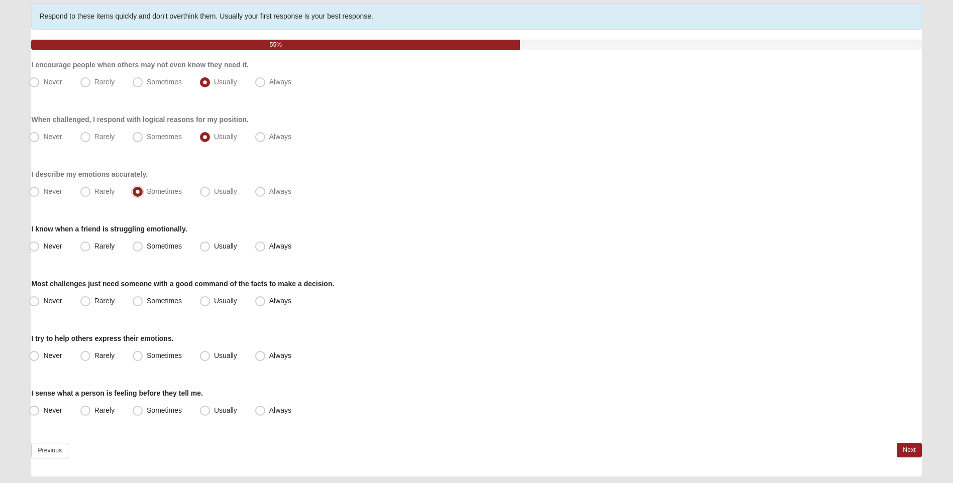
scroll to position [100, 0]
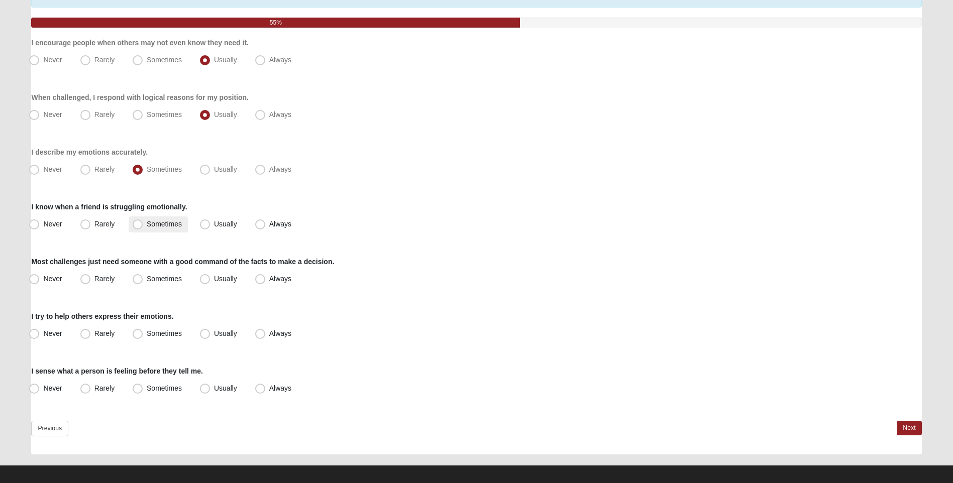
click at [147, 225] on span "Sometimes" at bounding box center [164, 224] width 35 height 8
click at [138, 225] on input "Sometimes" at bounding box center [140, 224] width 7 height 7
radio input "true"
drag, startPoint x: 205, startPoint y: 279, endPoint x: 314, endPoint y: 266, distance: 108.8
click at [214, 280] on span "Usually" at bounding box center [225, 279] width 23 height 8
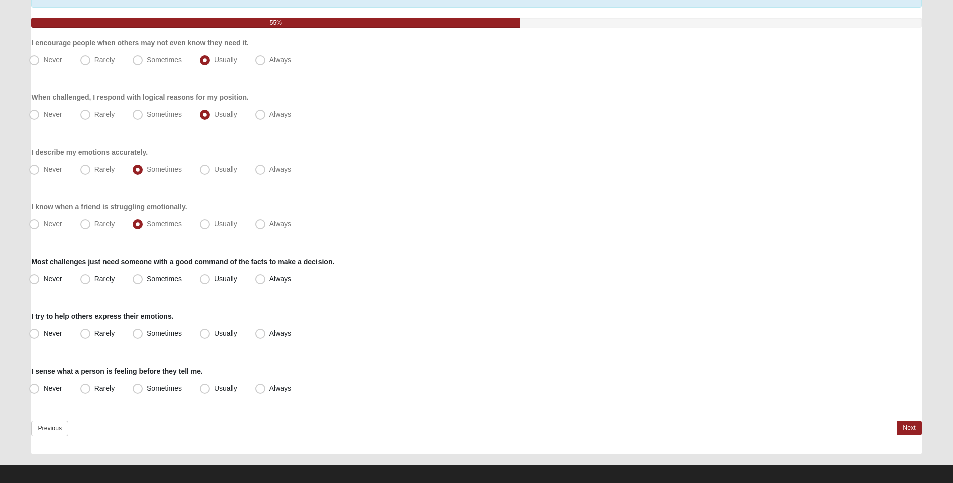
click at [205, 280] on input "Usually" at bounding box center [207, 279] width 7 height 7
radio input "true"
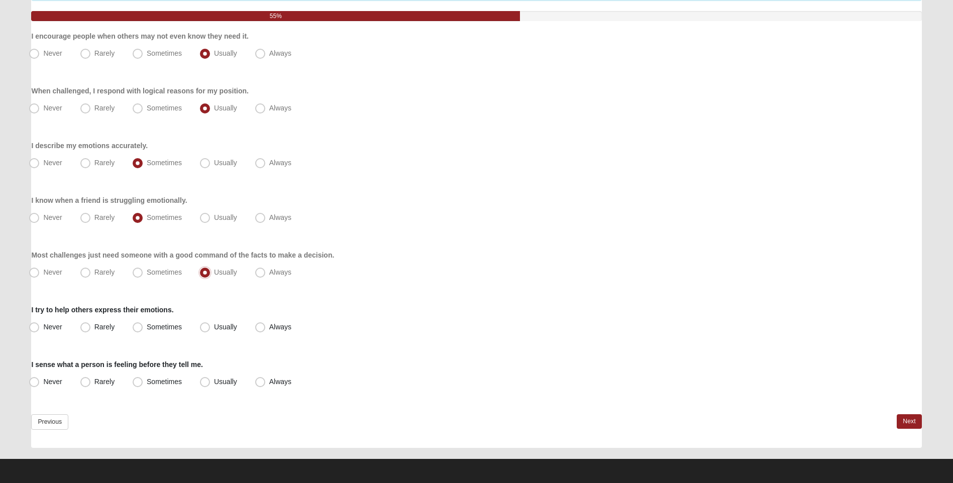
scroll to position [109, 0]
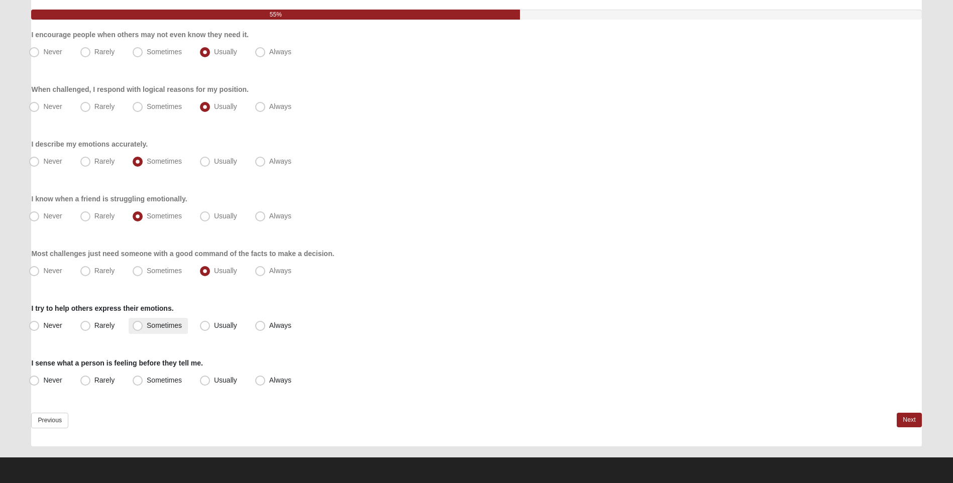
click at [147, 328] on span "Sometimes" at bounding box center [164, 326] width 35 height 8
click at [140, 328] on input "Sometimes" at bounding box center [140, 326] width 7 height 7
radio input "true"
click at [147, 383] on span "Sometimes" at bounding box center [164, 380] width 35 height 8
click at [138, 383] on input "Sometimes" at bounding box center [140, 380] width 7 height 7
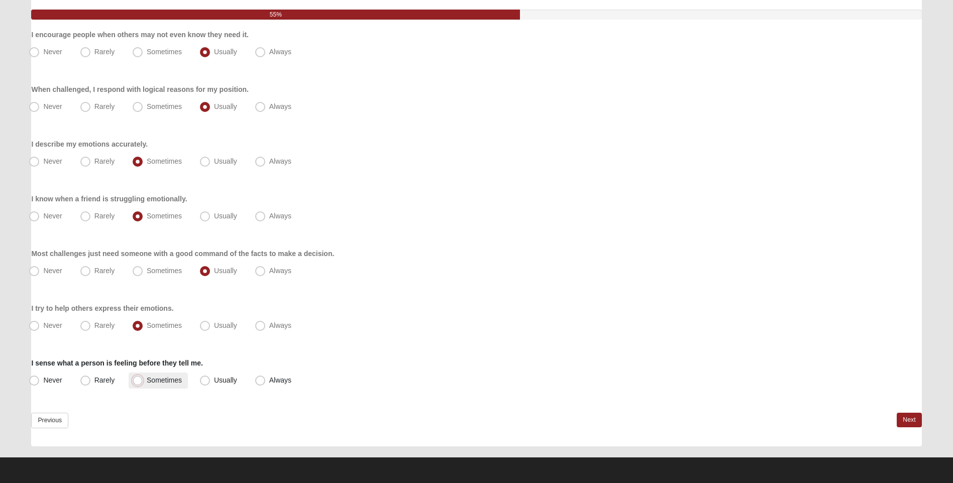
radio input "true"
click at [906, 416] on link "Next" at bounding box center [909, 420] width 25 height 15
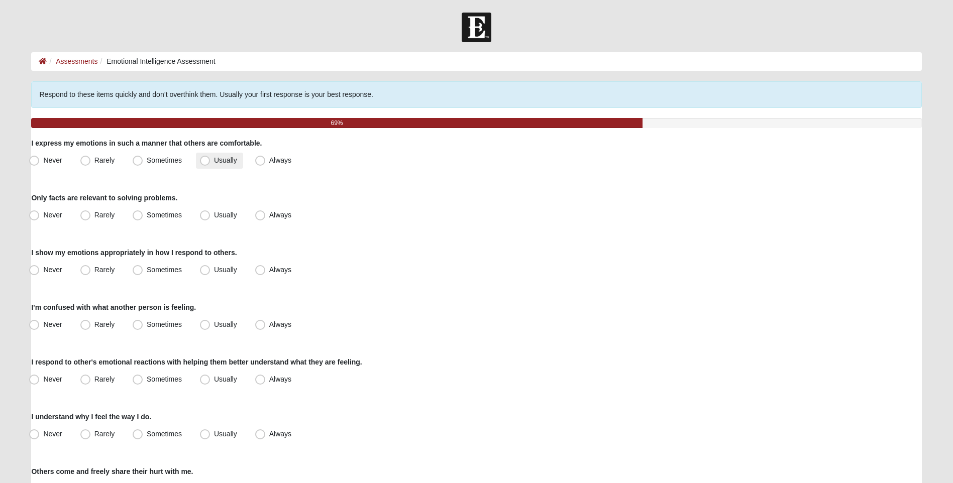
click at [214, 156] on span "Usually" at bounding box center [225, 160] width 23 height 8
click at [205, 157] on input "Usually" at bounding box center [207, 160] width 7 height 7
radio input "true"
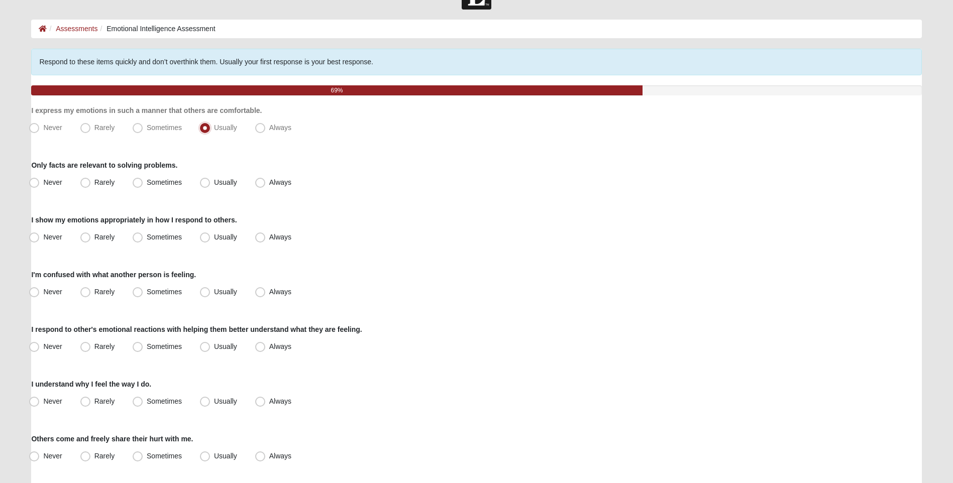
scroll to position [50, 0]
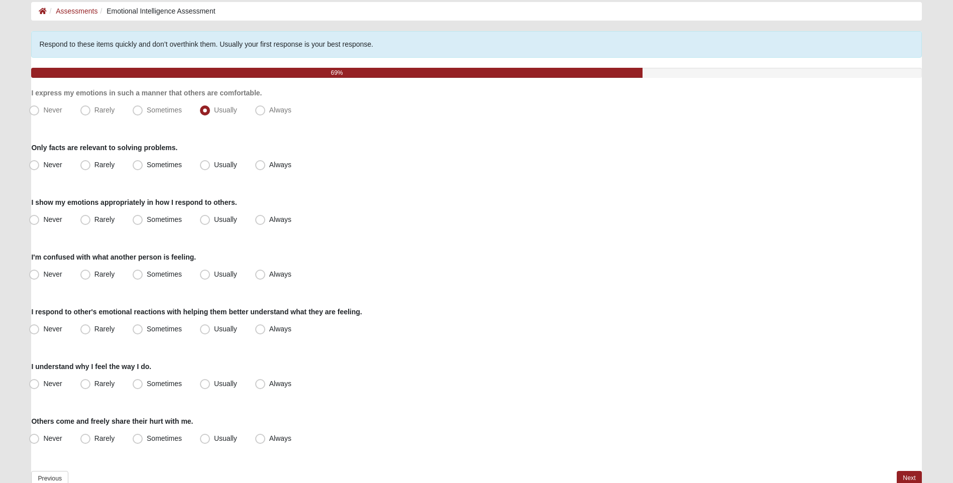
drag, startPoint x: 137, startPoint y: 164, endPoint x: 326, endPoint y: 212, distance: 194.7
click at [147, 165] on span "Sometimes" at bounding box center [164, 165] width 35 height 8
click at [138, 165] on input "Sometimes" at bounding box center [140, 165] width 7 height 7
radio input "true"
drag, startPoint x: 137, startPoint y: 221, endPoint x: 149, endPoint y: 219, distance: 11.7
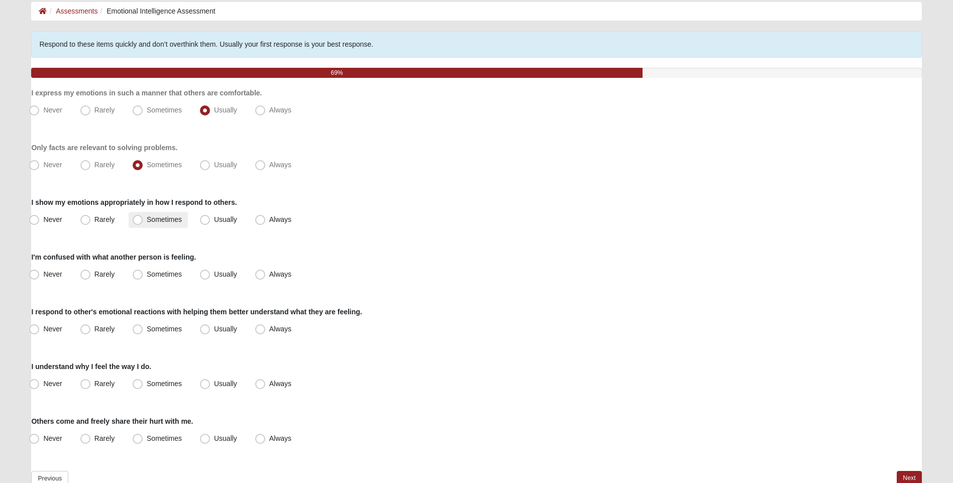
click at [147, 221] on span "Sometimes" at bounding box center [164, 220] width 35 height 8
click at [137, 221] on input "Sometimes" at bounding box center [140, 220] width 7 height 7
radio input "true"
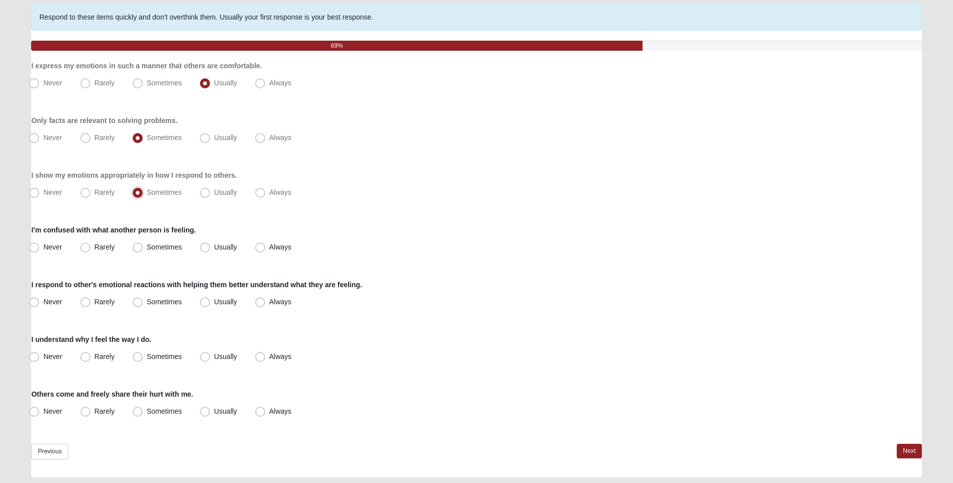
scroll to position [100, 0]
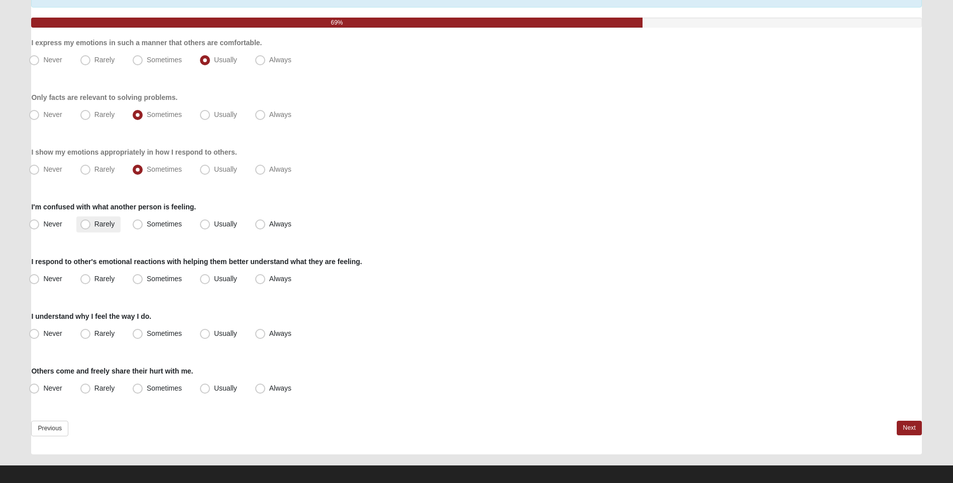
click at [94, 226] on span "Rarely" at bounding box center [104, 224] width 20 height 8
click at [85, 226] on input "Rarely" at bounding box center [87, 224] width 7 height 7
radio input "true"
drag, startPoint x: 86, startPoint y: 277, endPoint x: 95, endPoint y: 276, distance: 9.1
click at [92, 277] on label "Rarely" at bounding box center [98, 279] width 44 height 16
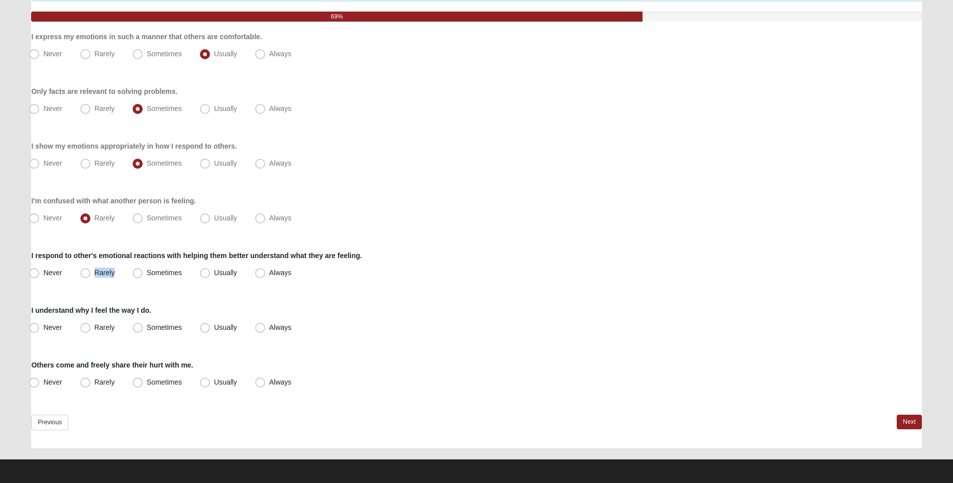
scroll to position [109, 0]
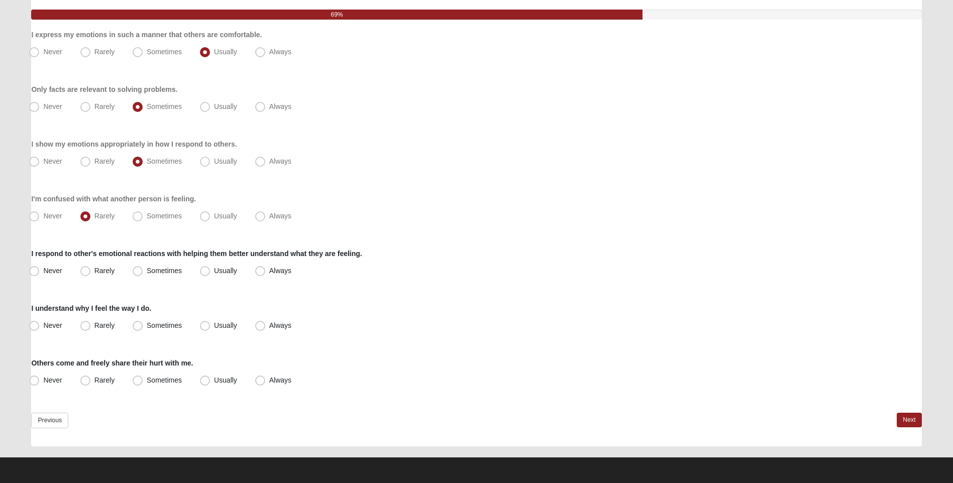
drag, startPoint x: 204, startPoint y: 326, endPoint x: 507, endPoint y: 298, distance: 304.2
click at [214, 325] on span "Usually" at bounding box center [225, 326] width 23 height 8
click at [209, 325] on input "Usually" at bounding box center [207, 326] width 7 height 7
radio input "true"
drag, startPoint x: 137, startPoint y: 383, endPoint x: 142, endPoint y: 381, distance: 5.6
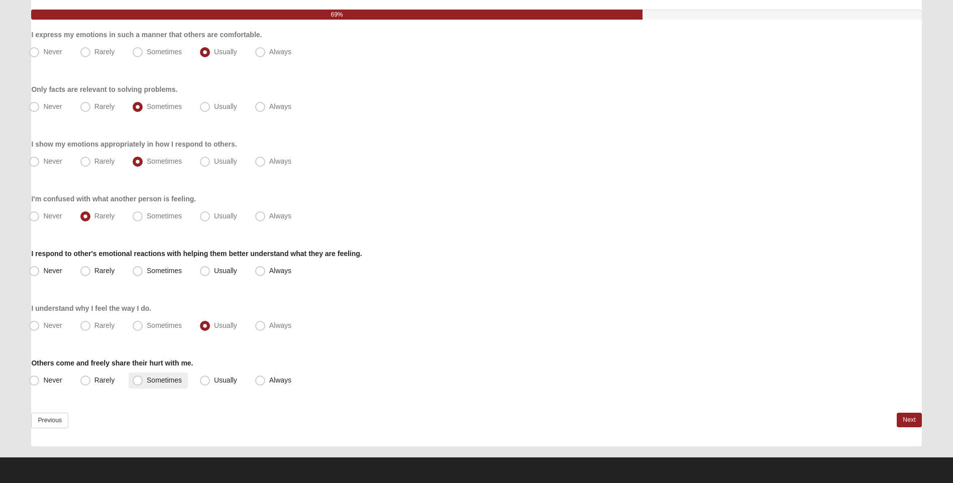
click at [147, 381] on span "Sometimes" at bounding box center [164, 380] width 35 height 8
click at [142, 381] on input "Sometimes" at bounding box center [140, 380] width 7 height 7
radio input "true"
click at [910, 421] on link "Next" at bounding box center [909, 420] width 25 height 15
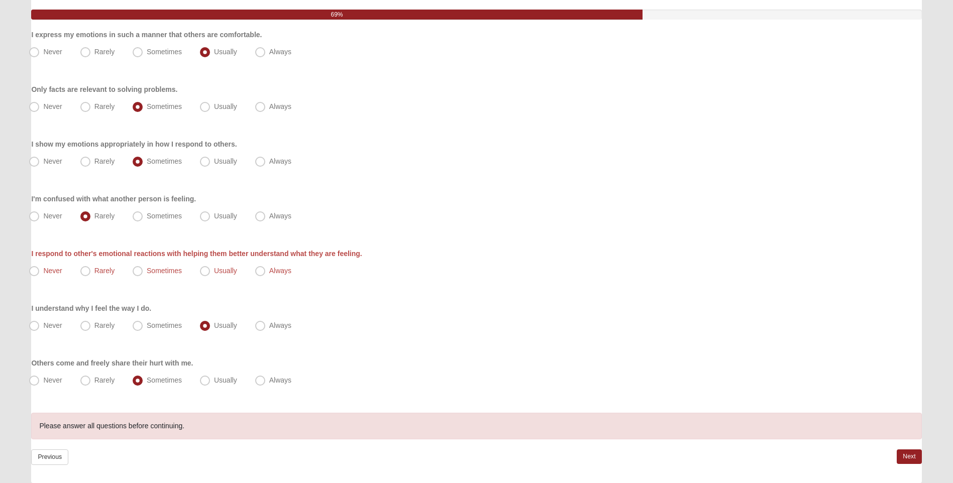
drag, startPoint x: 87, startPoint y: 271, endPoint x: 234, endPoint y: 292, distance: 148.6
click at [94, 273] on span "Rarely" at bounding box center [104, 271] width 20 height 8
click at [89, 273] on input "Rarely" at bounding box center [87, 271] width 7 height 7
radio input "true"
click at [900, 449] on div "Respond to these items quickly and don’t overthink them. Usually your first res…" at bounding box center [476, 228] width 890 height 510
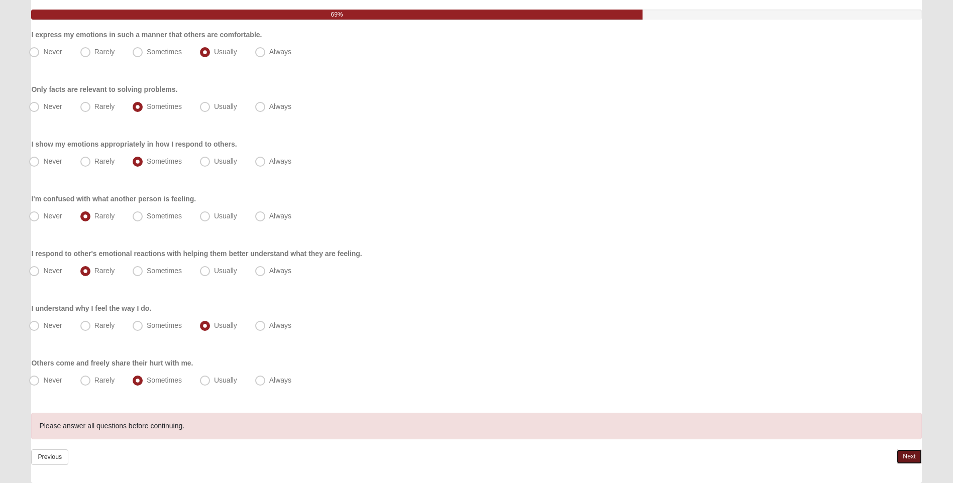
scroll to position [145, 0]
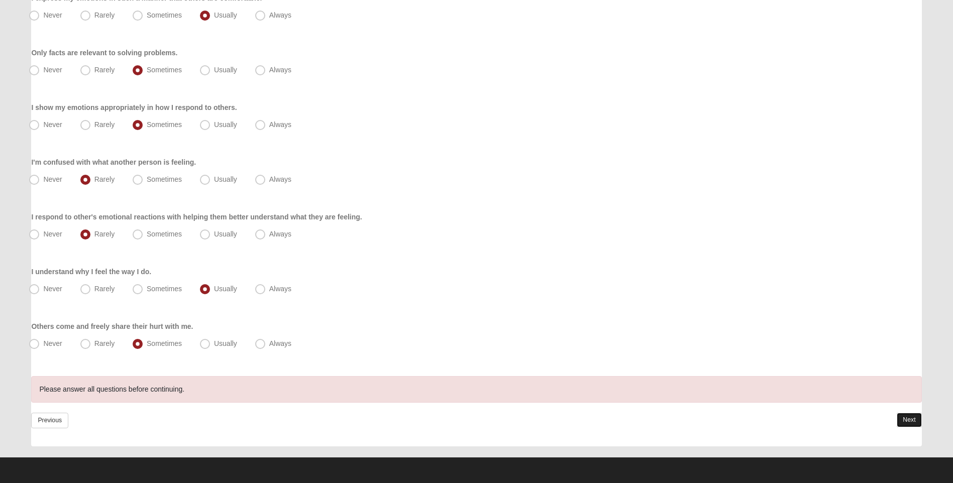
click at [901, 419] on link "Next" at bounding box center [909, 420] width 25 height 15
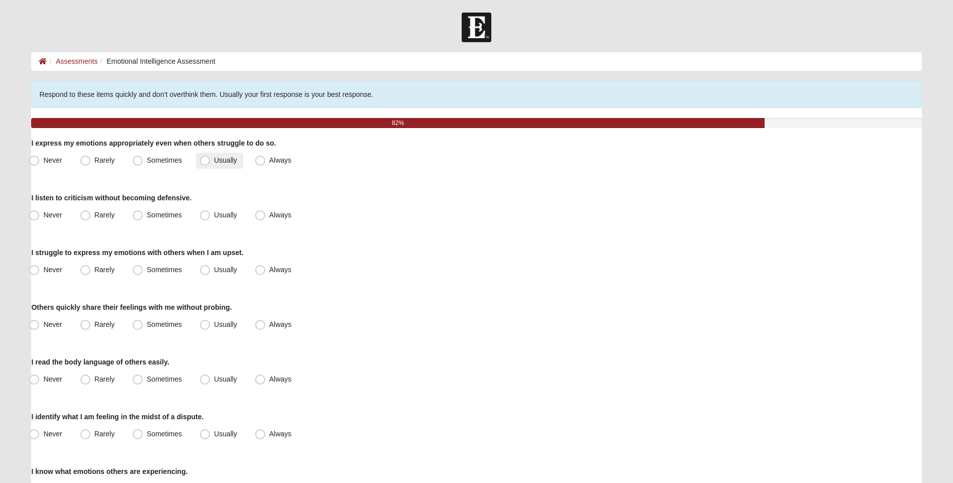
drag, startPoint x: 206, startPoint y: 162, endPoint x: 414, endPoint y: 228, distance: 217.7
click at [214, 163] on span "Usually" at bounding box center [225, 160] width 23 height 8
click at [206, 163] on input "Usually" at bounding box center [207, 160] width 7 height 7
radio input "true"
drag, startPoint x: 137, startPoint y: 213, endPoint x: 271, endPoint y: 234, distance: 136.2
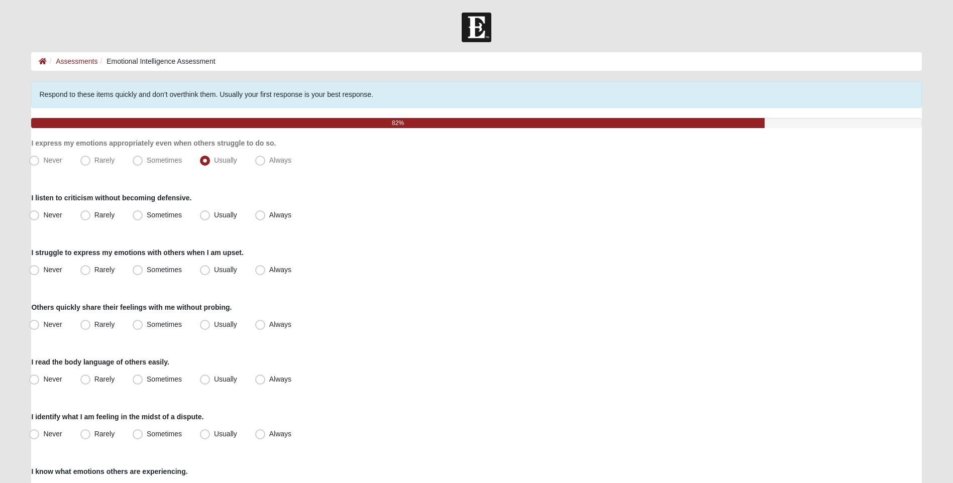
click at [147, 216] on span "Sometimes" at bounding box center [164, 215] width 35 height 8
click at [139, 216] on input "Sometimes" at bounding box center [140, 215] width 7 height 7
radio input "true"
drag, startPoint x: 203, startPoint y: 269, endPoint x: 209, endPoint y: 274, distance: 6.8
click at [214, 270] on span "Usually" at bounding box center [225, 270] width 23 height 8
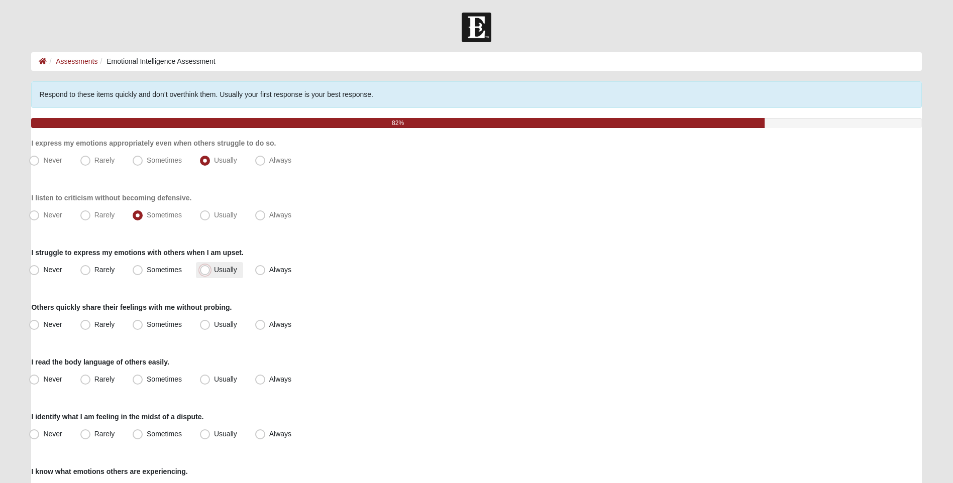
click at [204, 270] on input "Usually" at bounding box center [207, 270] width 7 height 7
radio input "true"
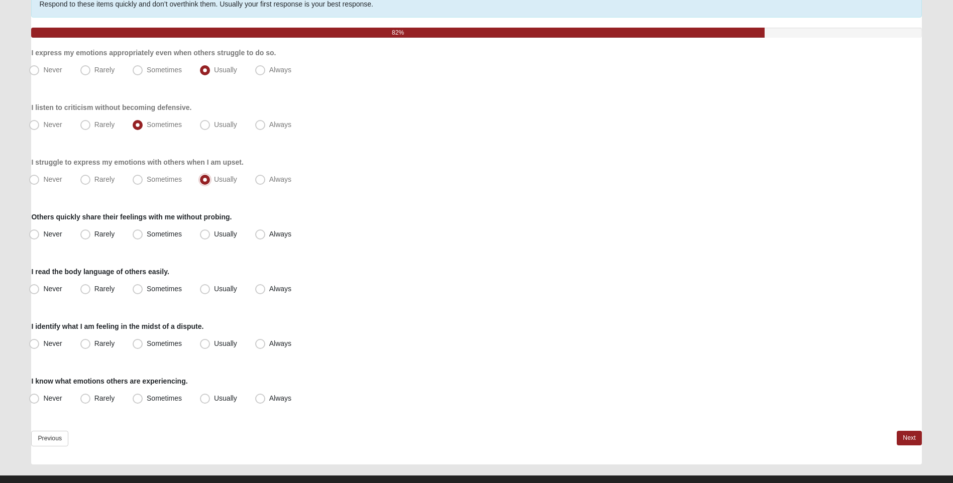
scroll to position [100, 0]
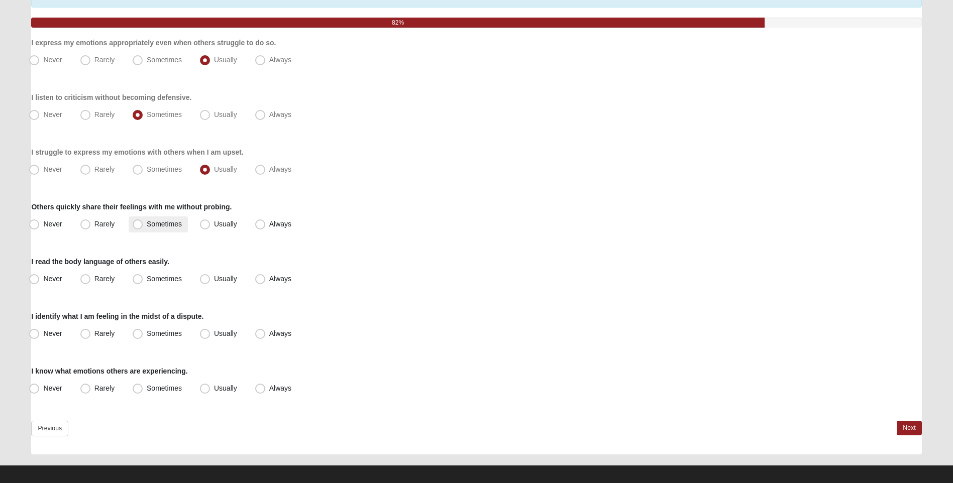
drag, startPoint x: 138, startPoint y: 224, endPoint x: 145, endPoint y: 230, distance: 9.7
click at [147, 225] on span "Sometimes" at bounding box center [164, 224] width 35 height 8
click at [139, 225] on input "Sometimes" at bounding box center [140, 224] width 7 height 7
radio input "true"
click at [214, 280] on span "Usually" at bounding box center [225, 279] width 23 height 8
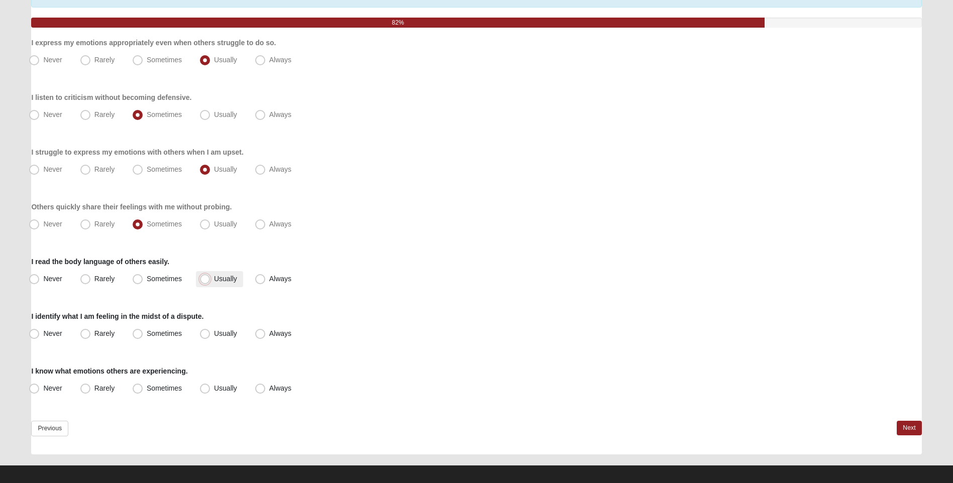
click at [205, 280] on input "Usually" at bounding box center [207, 279] width 7 height 7
radio input "true"
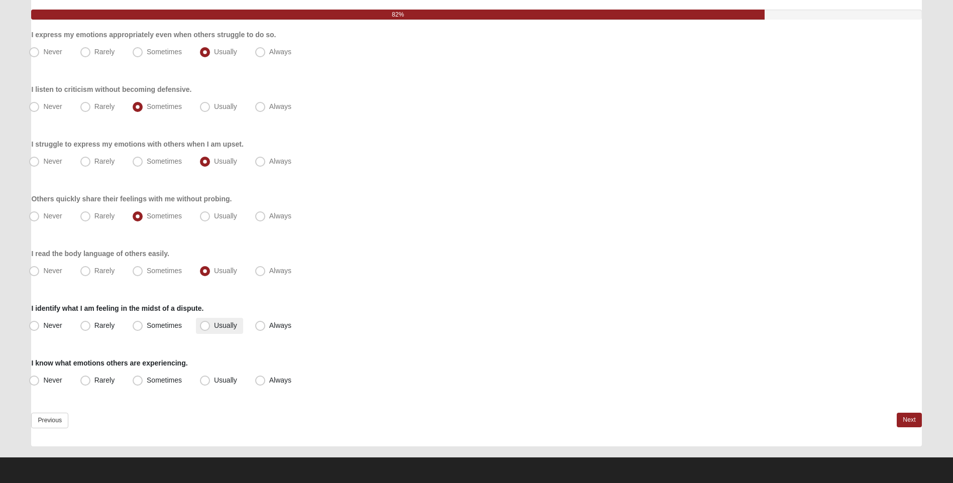
drag, startPoint x: 206, startPoint y: 326, endPoint x: 282, endPoint y: 336, distance: 77.1
click at [214, 326] on span "Usually" at bounding box center [225, 326] width 23 height 8
click at [207, 326] on input "Usually" at bounding box center [207, 326] width 7 height 7
radio input "true"
click at [147, 384] on span "Sometimes" at bounding box center [164, 380] width 35 height 8
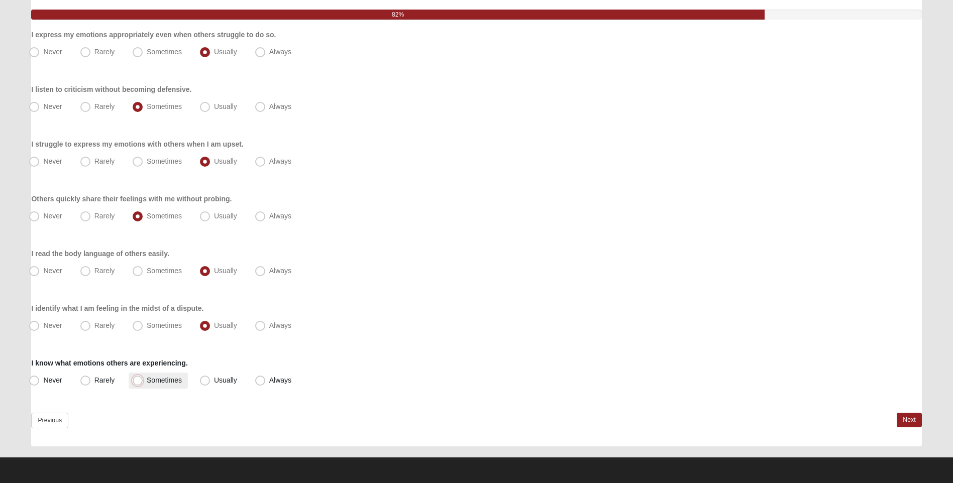
click at [137, 384] on input "Sometimes" at bounding box center [140, 380] width 7 height 7
radio input "true"
click at [911, 422] on link "Next" at bounding box center [909, 420] width 25 height 15
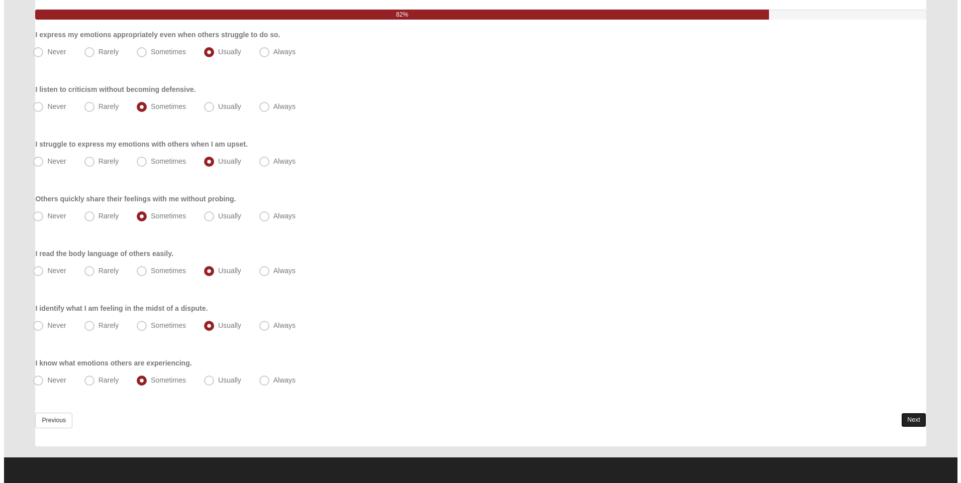
scroll to position [0, 0]
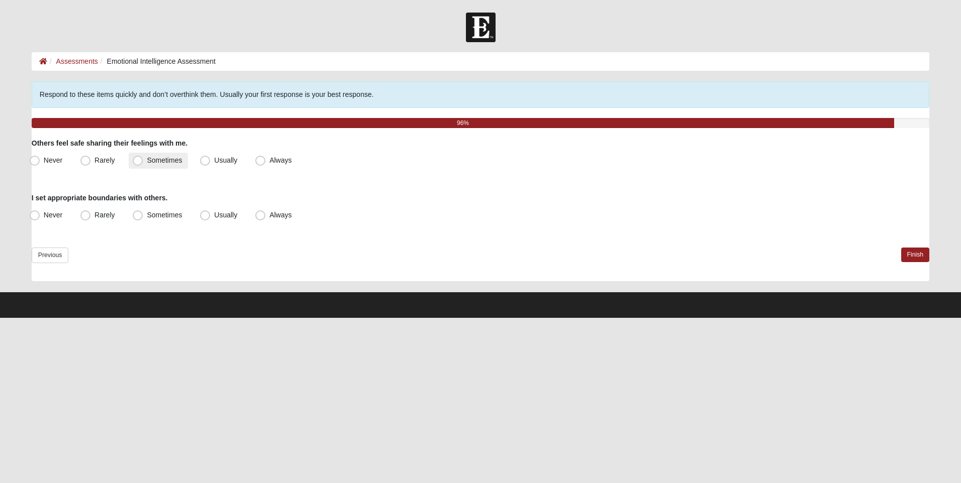
click at [147, 161] on span "Sometimes" at bounding box center [164, 160] width 35 height 8
click at [139, 161] on input "Sometimes" at bounding box center [140, 160] width 7 height 7
radio input "true"
click at [214, 217] on span "Usually" at bounding box center [225, 215] width 23 height 8
click at [204, 217] on input "Usually" at bounding box center [207, 215] width 7 height 7
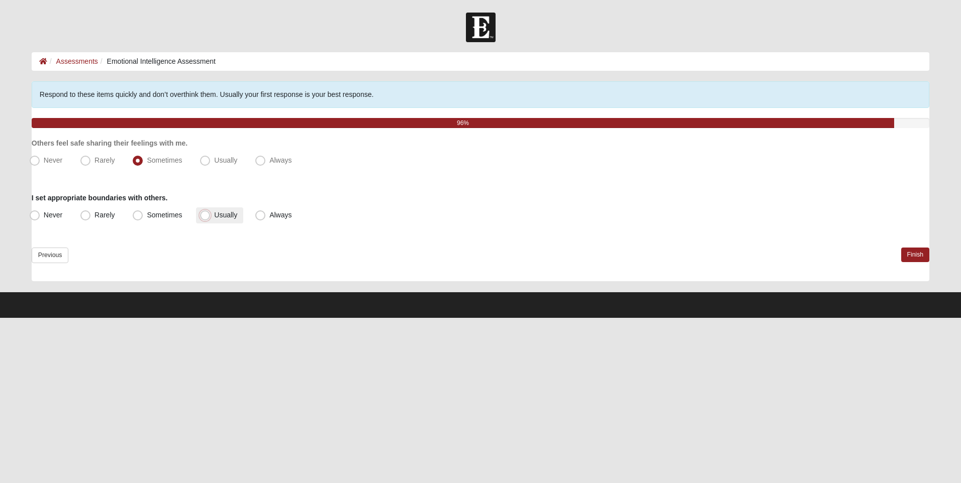
radio input "true"
click at [920, 255] on link "Finish" at bounding box center [915, 255] width 29 height 15
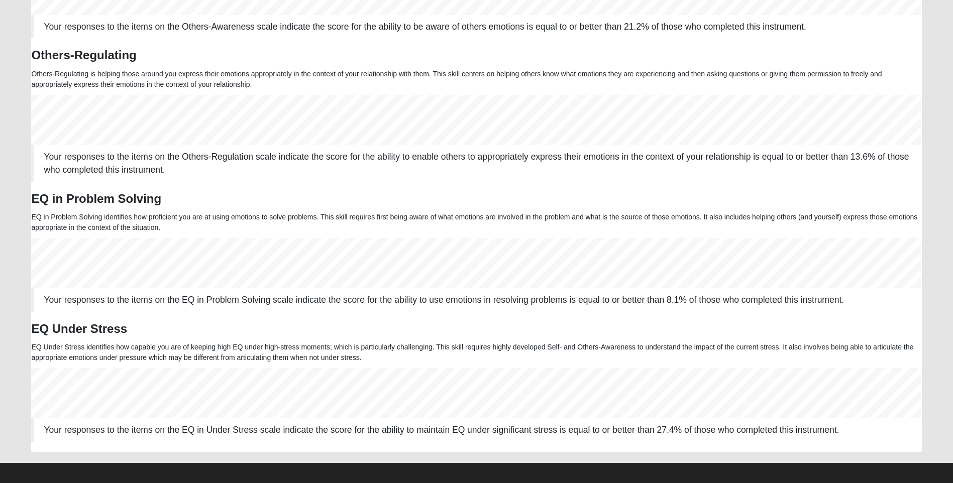
scroll to position [508, 0]
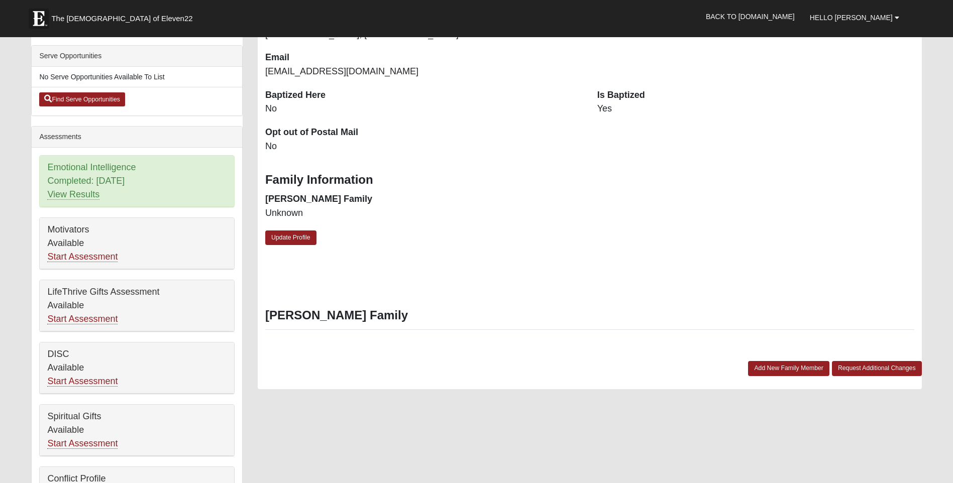
scroll to position [301, 0]
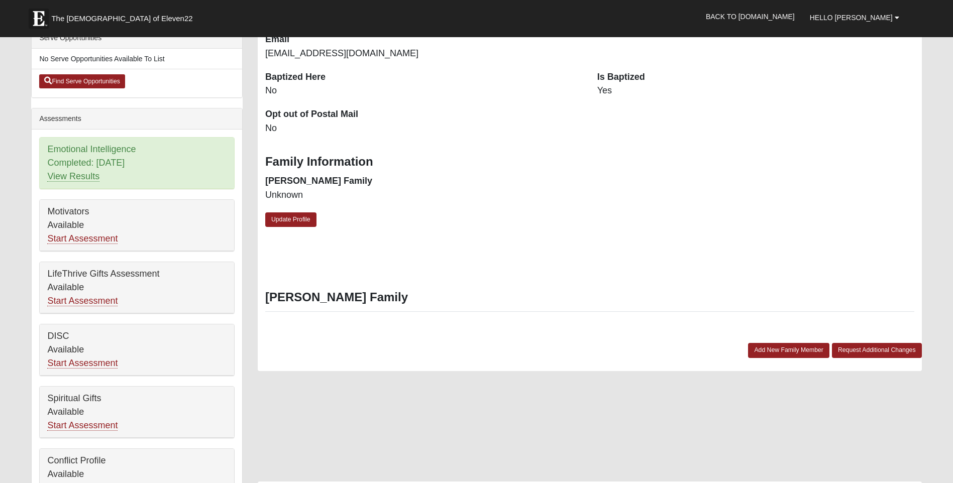
click at [75, 170] on div "Emotional Intelligence Completed: [DATE] View Results" at bounding box center [137, 163] width 194 height 51
click at [73, 176] on link "View Results" at bounding box center [73, 176] width 52 height 11
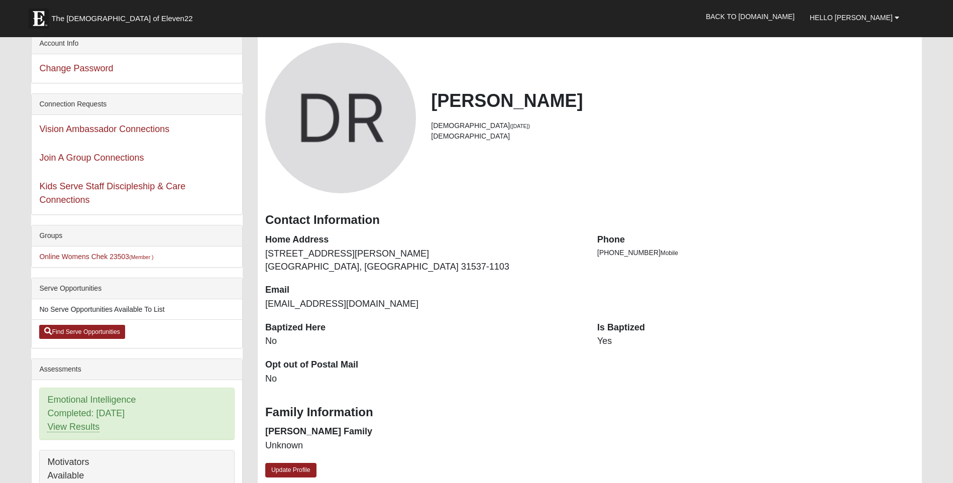
scroll to position [50, 0]
click at [91, 257] on link "Online Womens Chek 23503 (Member )" at bounding box center [96, 257] width 114 height 8
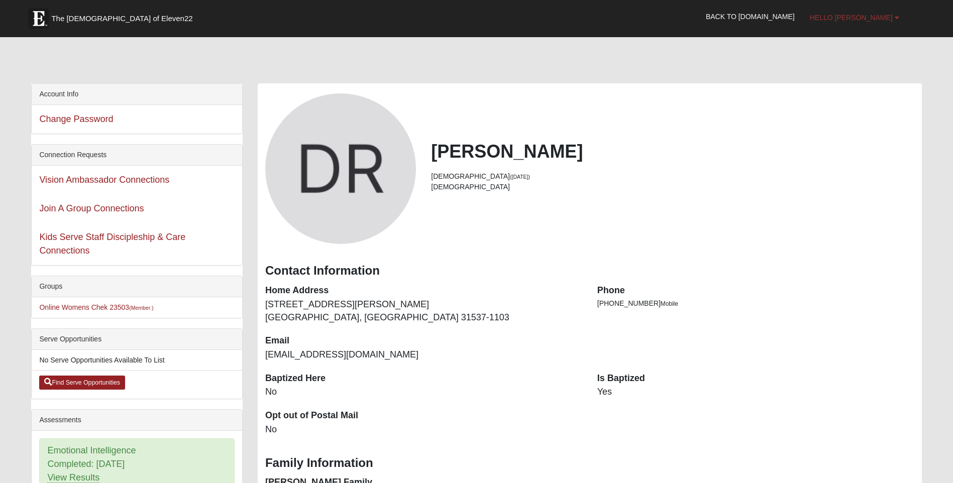
click at [897, 18] on b at bounding box center [897, 17] width 5 height 7
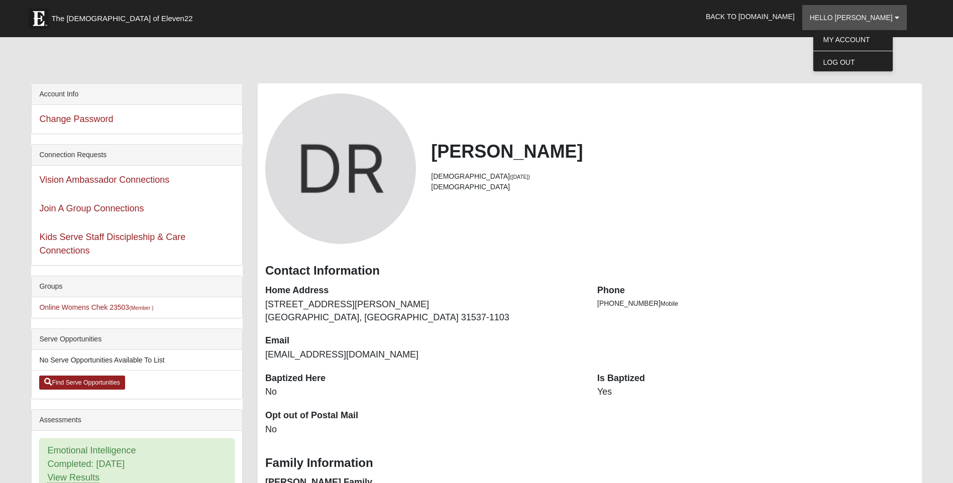
click at [813, 161] on h2 "[PERSON_NAME]" at bounding box center [672, 152] width 483 height 22
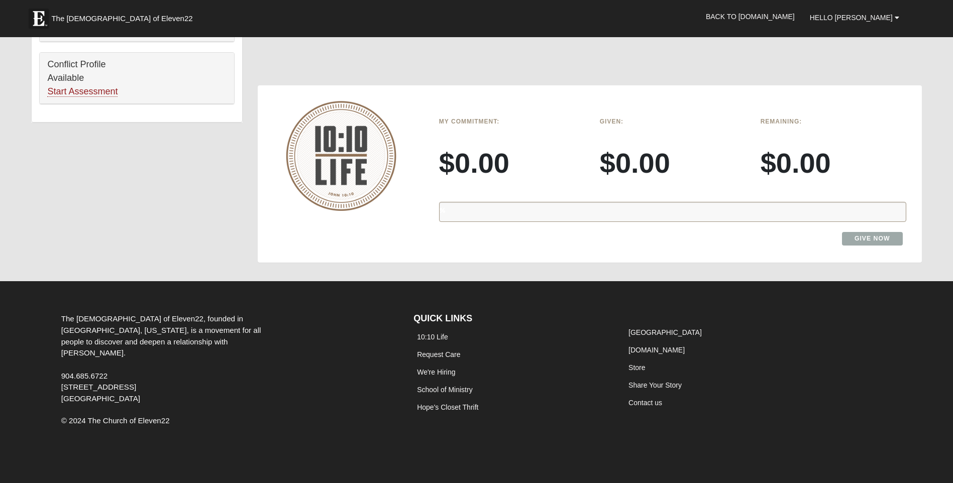
scroll to position [699, 0]
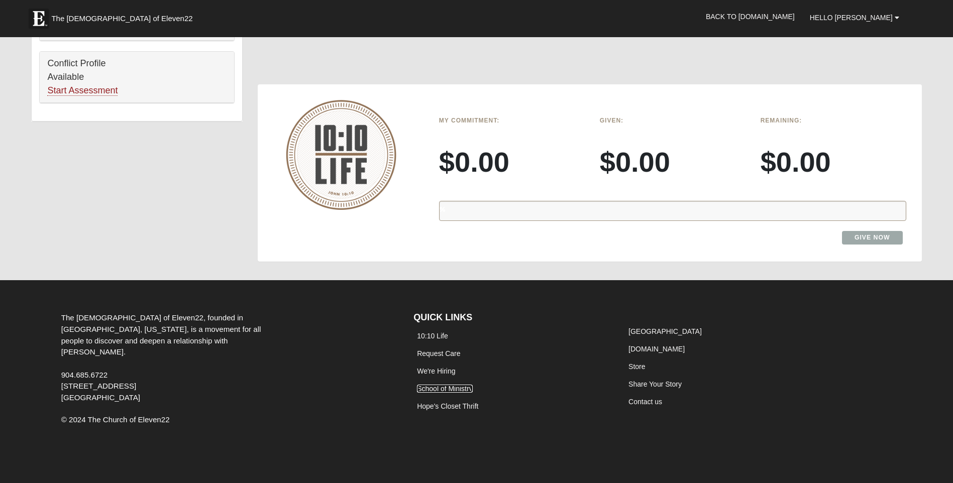
click at [467, 388] on link "School of Ministry" at bounding box center [444, 389] width 55 height 8
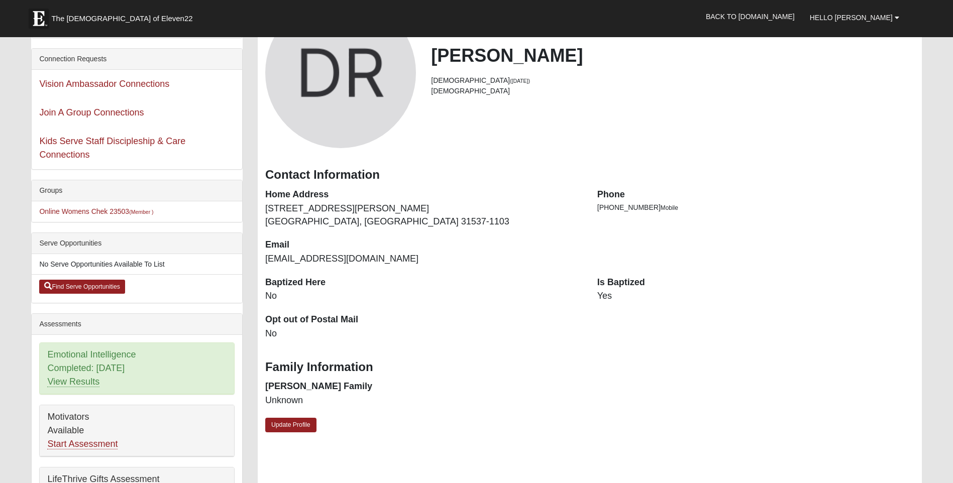
scroll to position [0, 0]
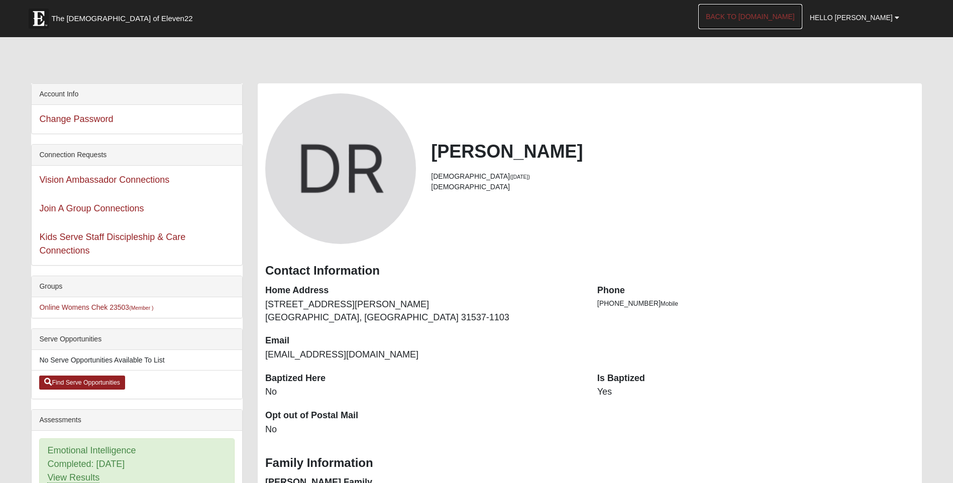
click at [767, 16] on link "Back to [DOMAIN_NAME]" at bounding box center [750, 16] width 104 height 25
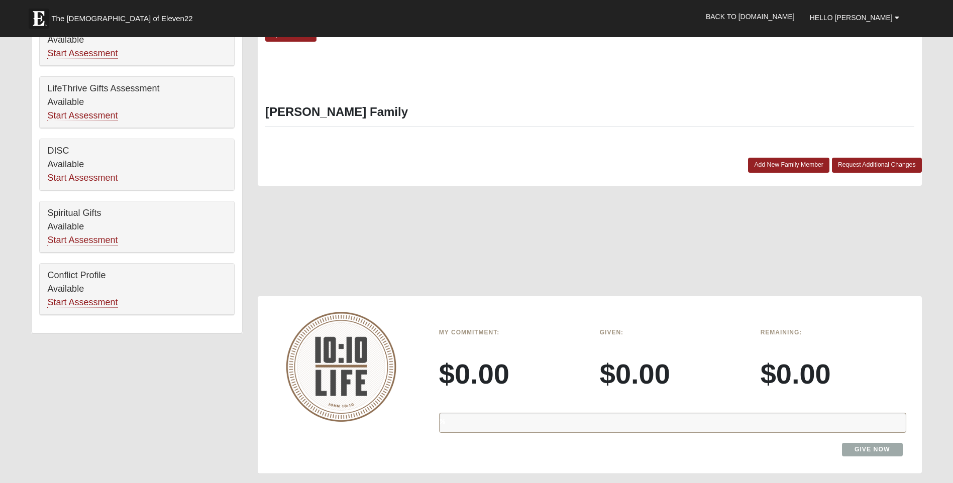
scroll to position [699, 0]
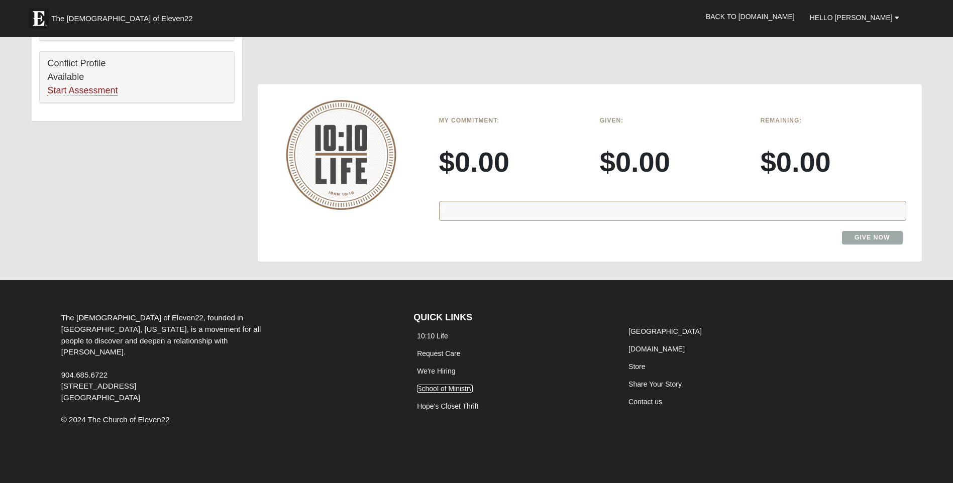
click at [466, 388] on link "School of Ministry" at bounding box center [444, 389] width 55 height 8
